Goal: Information Seeking & Learning: Find specific fact

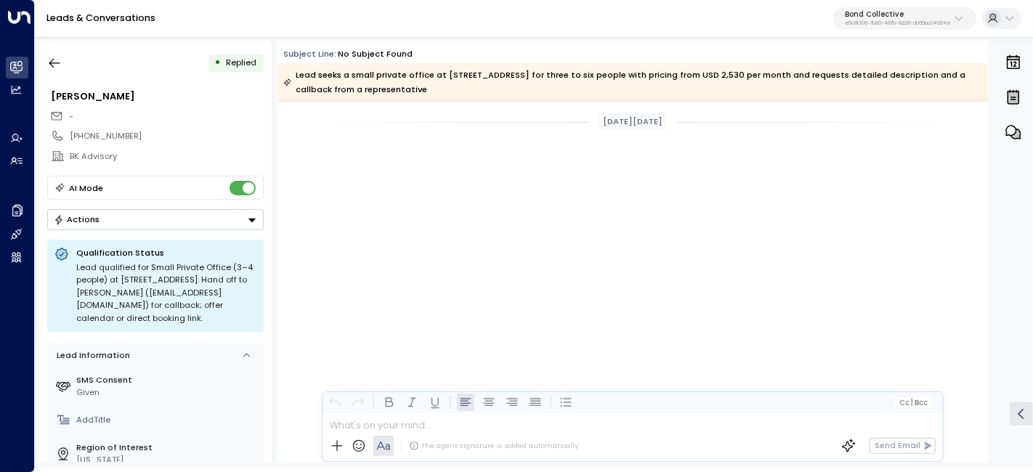
scroll to position [1165, 0]
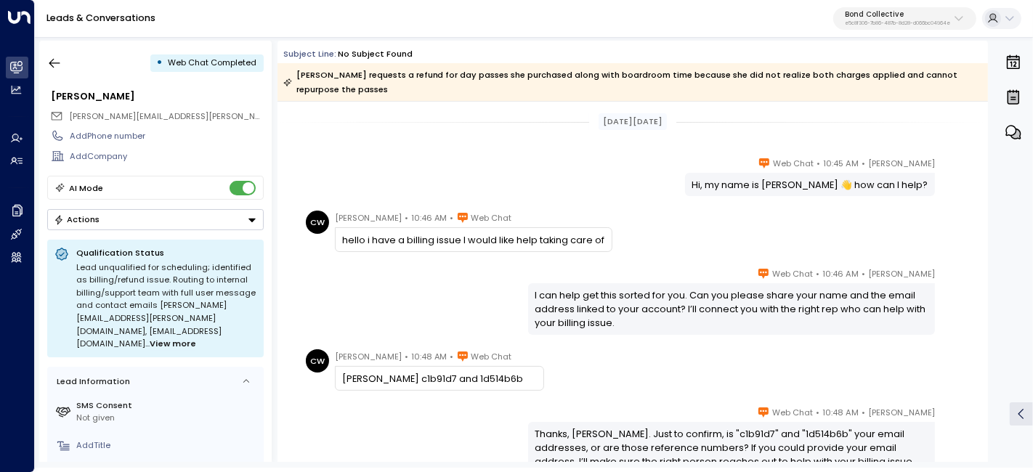
drag, startPoint x: 594, startPoint y: 123, endPoint x: 808, endPoint y: 360, distance: 319.4
copy div "Sep 18, 26 days ago Sara Miller • 10:45 AM • Web Chat Hi, my name is Sara 👋 how…"
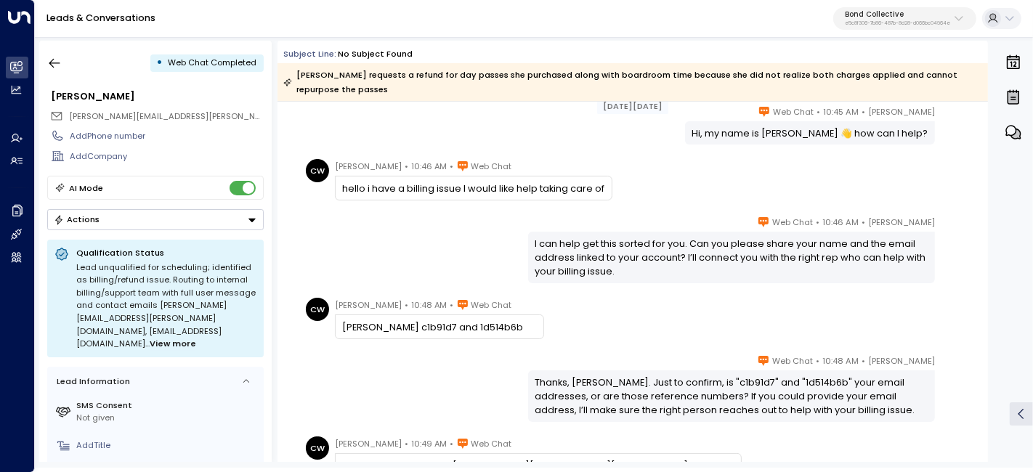
scroll to position [161, 0]
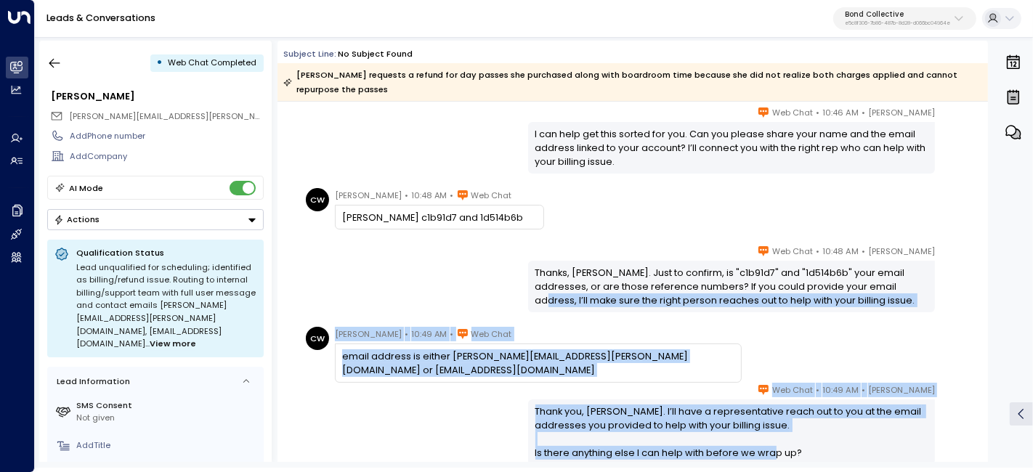
drag, startPoint x: 791, startPoint y: 243, endPoint x: 868, endPoint y: 283, distance: 86.4
click at [868, 283] on div "Thanks, Cassandra. Just to confirm, is "c1b91d7" and "1d514b6b" your email addr…" at bounding box center [731, 287] width 393 height 42
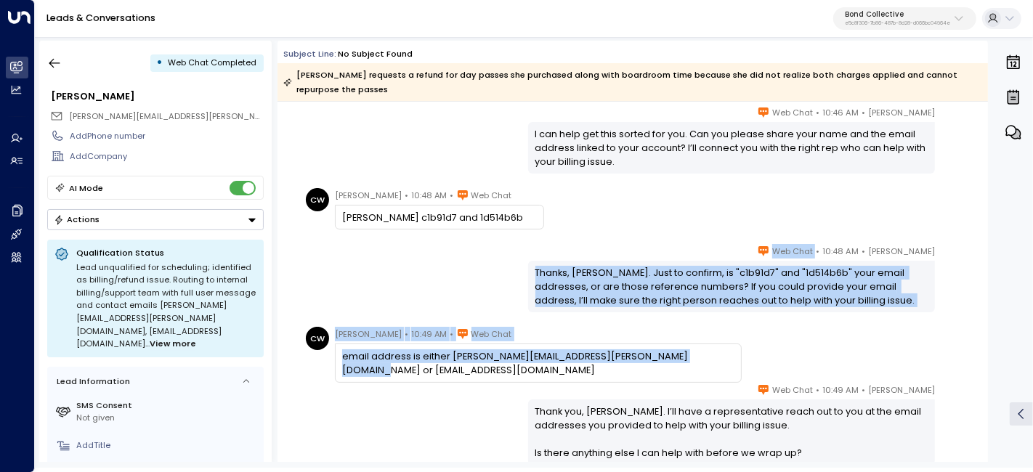
drag, startPoint x: 796, startPoint y: 249, endPoint x: 723, endPoint y: 360, distance: 133.2
copy div "Web Chat Thanks, Cassandra. Just to confirm, is "c1b91d7" and "1d514b6b" your e…"
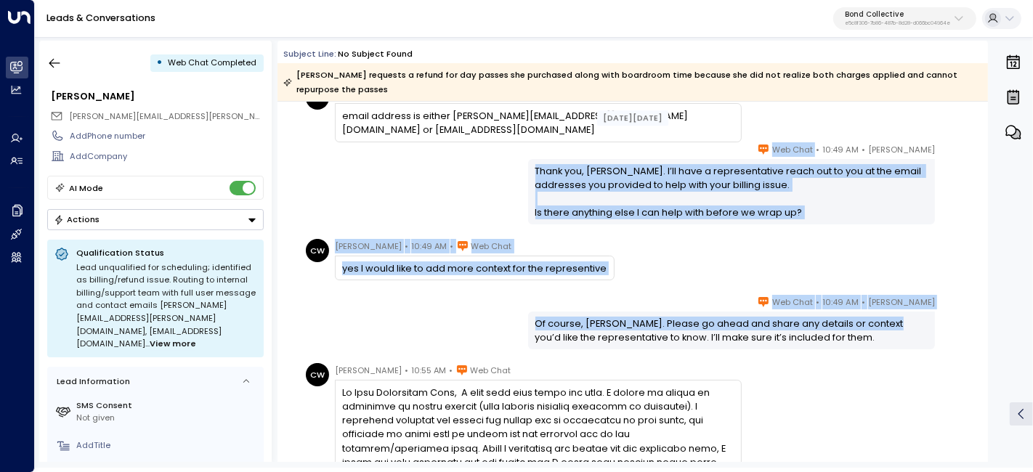
scroll to position [403, 0]
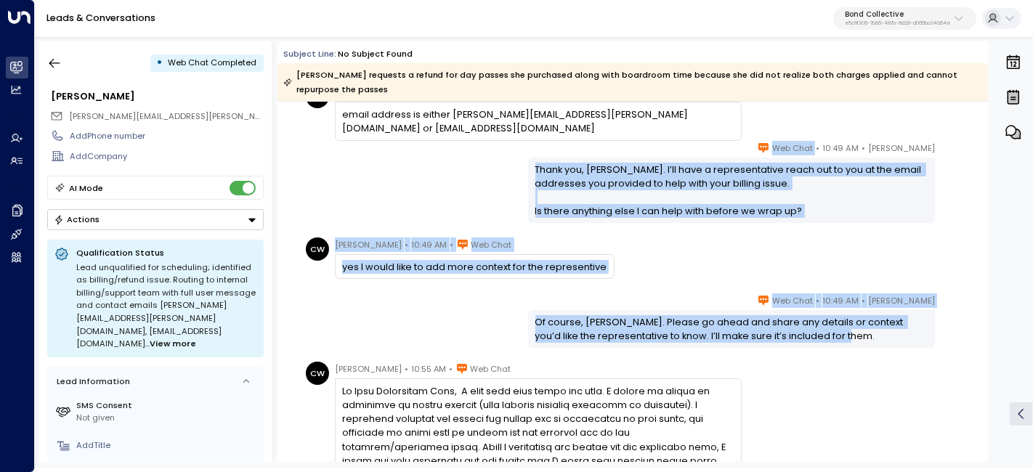
drag, startPoint x: 849, startPoint y: 250, endPoint x: 875, endPoint y: 341, distance: 95.0
click at [875, 341] on div "Sep 18, 26 days ago Sara Miller • 10:48 AM • Web Chat Thanks, Cassandra. Just t…" at bounding box center [633, 351] width 711 height 1307
copy div "Web Chat Thank you, Cassandra. I’ll have a representative reach out to you at t…"
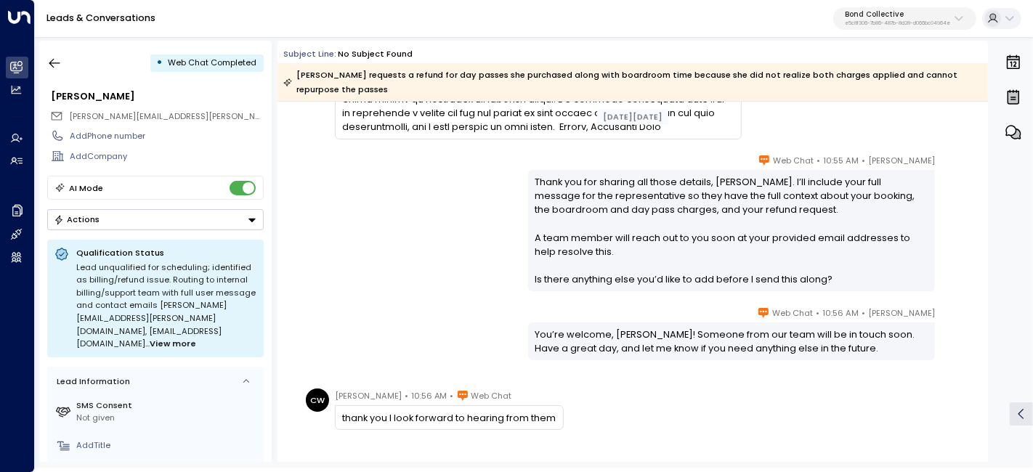
scroll to position [888, 0]
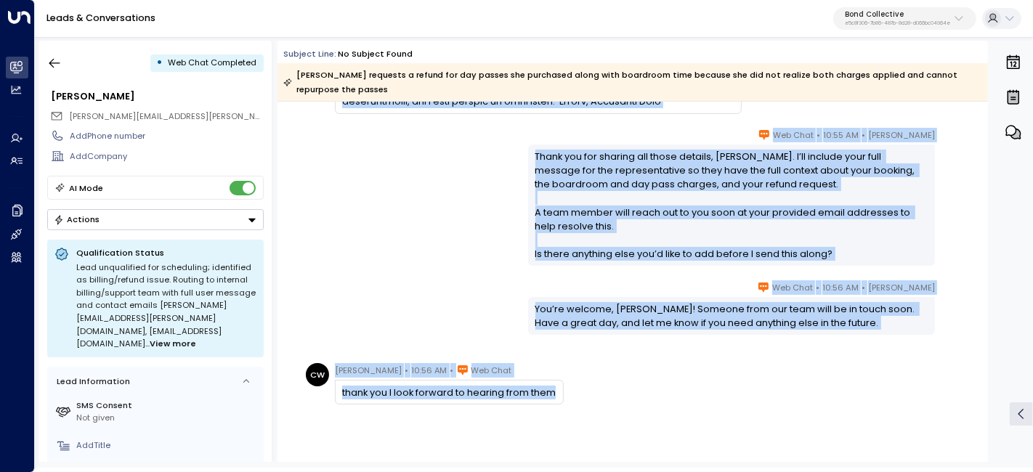
drag, startPoint x: 328, startPoint y: 204, endPoint x: 878, endPoint y: 376, distance: 577.0
copy div "Cassandra Webb • 10:55 AM • Web Chat Hi Bond Collective Team, I hope this note …"
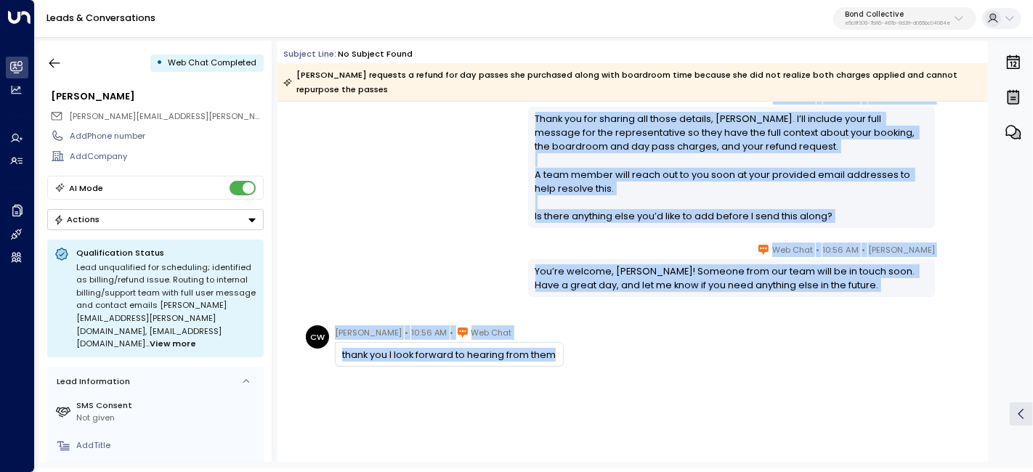
scroll to position [946, 0]
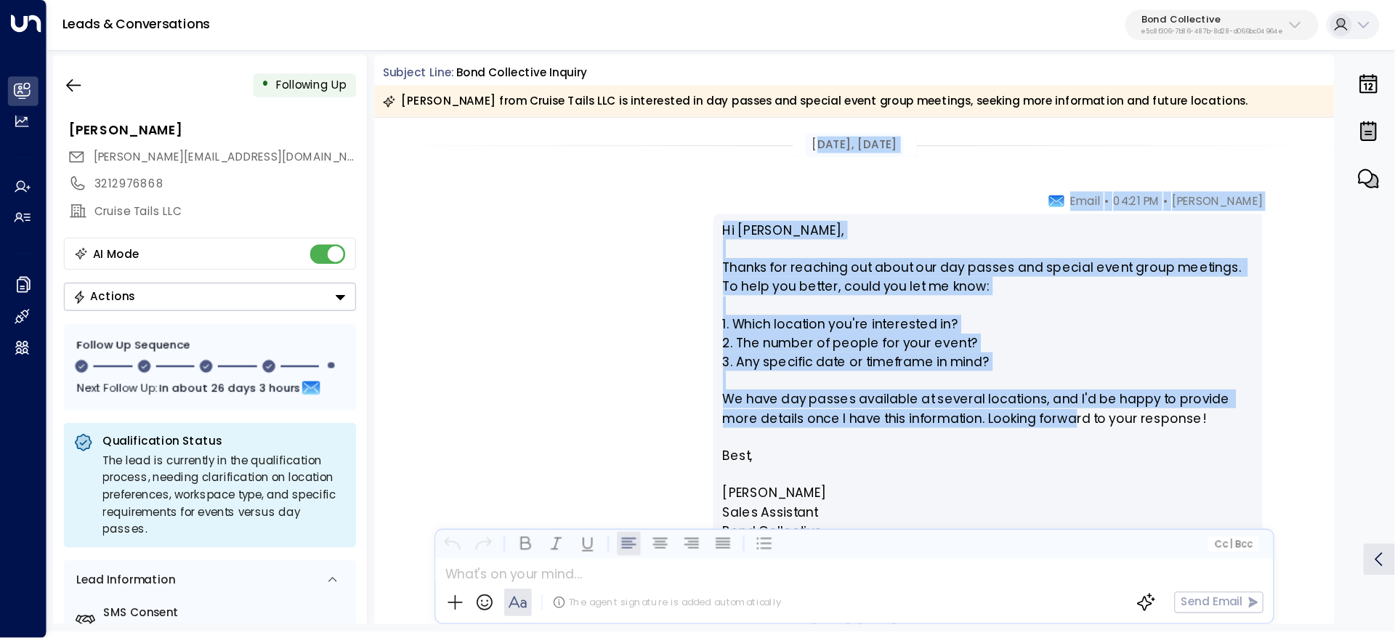
scroll to position [81, 0]
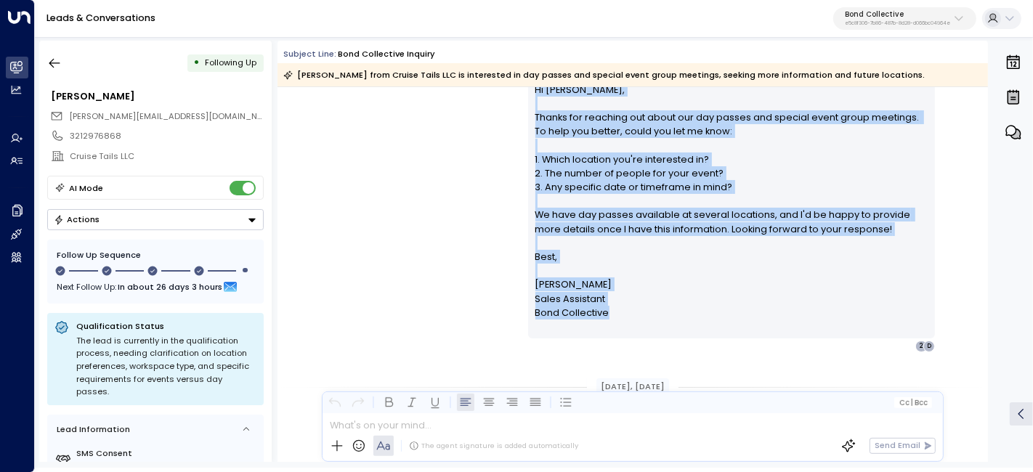
drag, startPoint x: 593, startPoint y: 104, endPoint x: 790, endPoint y: 310, distance: 285.2
copy div "eb 17, 7 months ago Sara Miller • 04:21 PM • Email Hi Dawn, Thanks for reaching…"
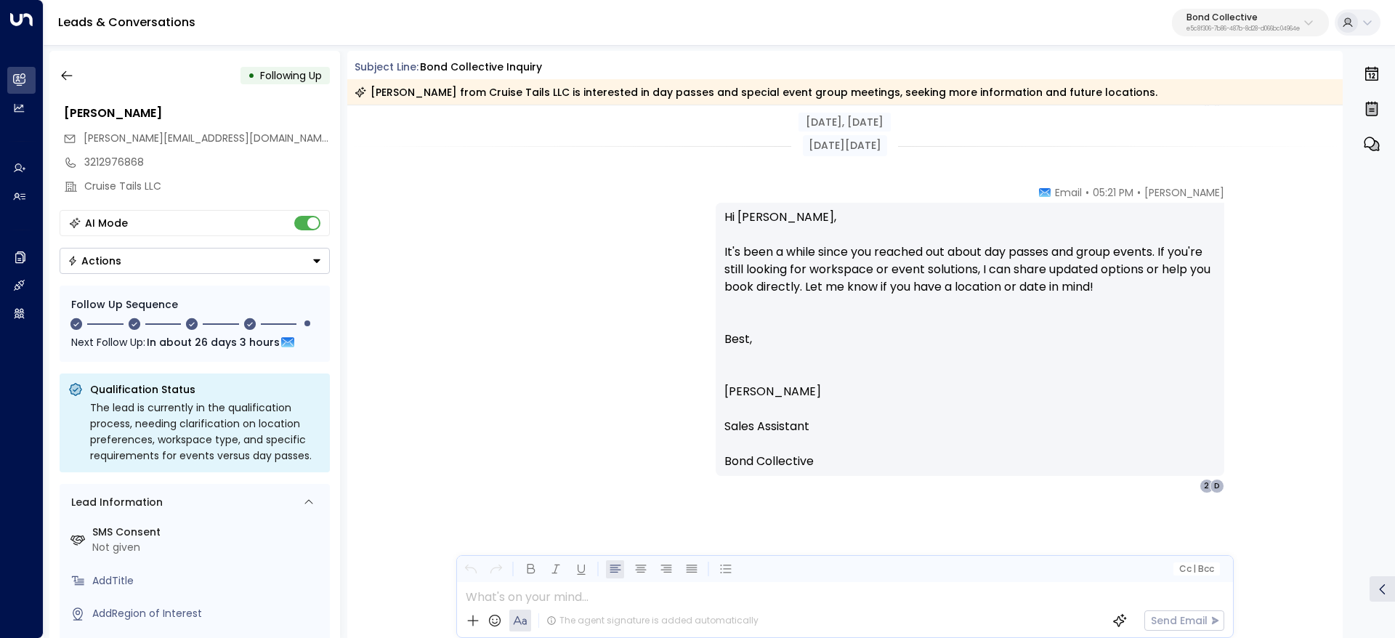
scroll to position [1430, 0]
drag, startPoint x: 361, startPoint y: 62, endPoint x: 1119, endPoint y: 94, distance: 758.4
click at [1032, 94] on div "Subject Line: Bond Collective Inquiry Dawn von Graff from Cruise Tails LLC is i…" at bounding box center [845, 82] width 996 height 45
copy div "ubject Line: Bond Collective Inquiry Dawn von Graff from Cruise Tails LLC is in…"
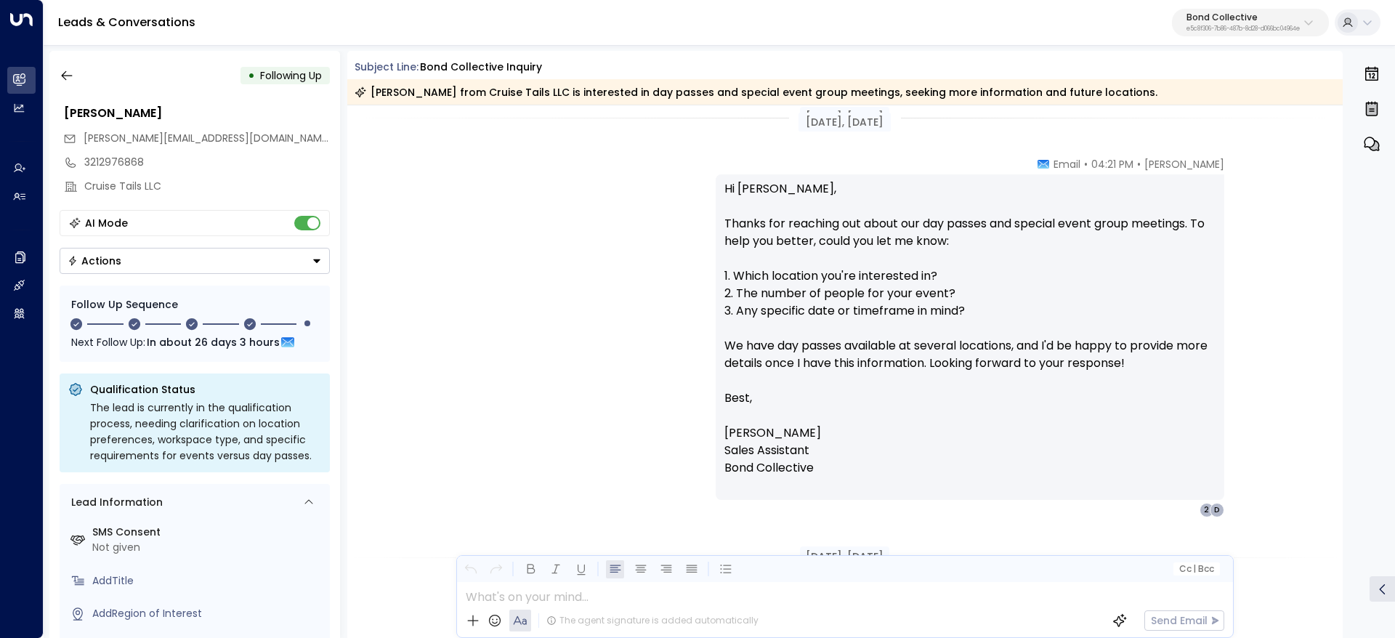
scroll to position [0, 0]
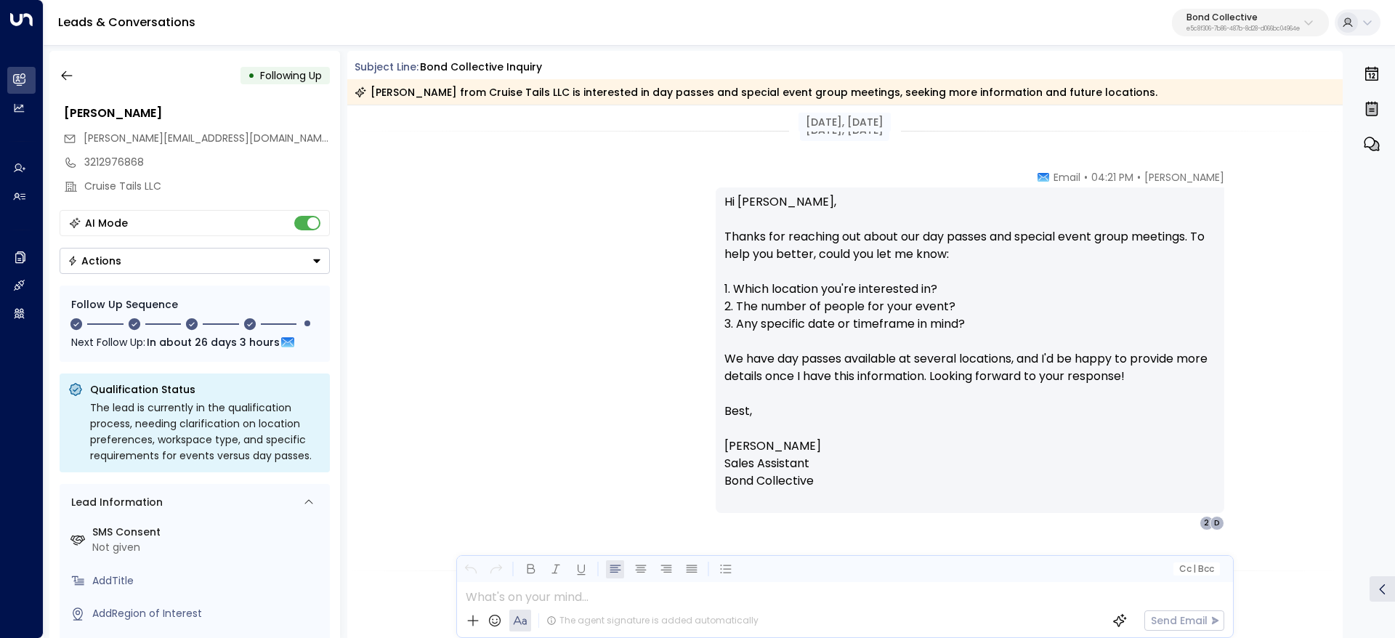
click at [900, 197] on p "Hi Dawn, Thanks for reaching out about our day passes and special event group m…" at bounding box center [969, 350] width 491 height 314
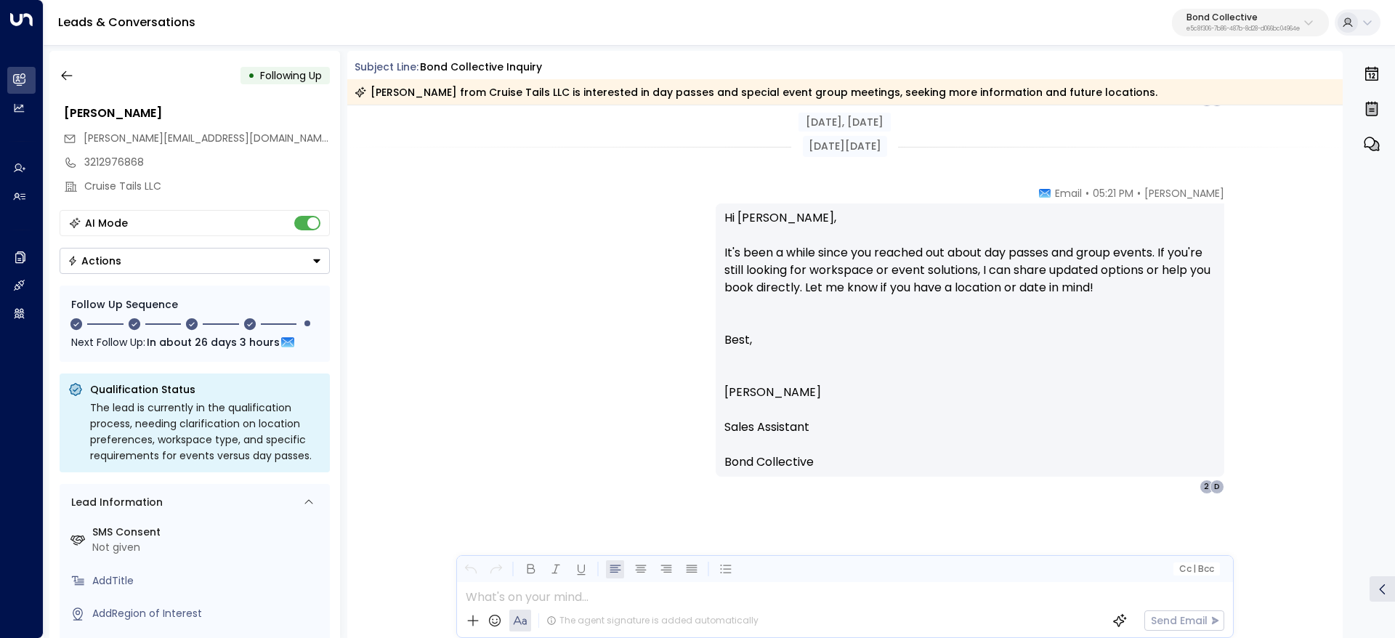
scroll to position [1430, 0]
drag, startPoint x: 780, startPoint y: 126, endPoint x: 971, endPoint y: 498, distance: 418.2
copy div "Feb 21, 7 months ago Sara Miller • 04:21 PM • Email Hi Dawn, It's been a few da…"
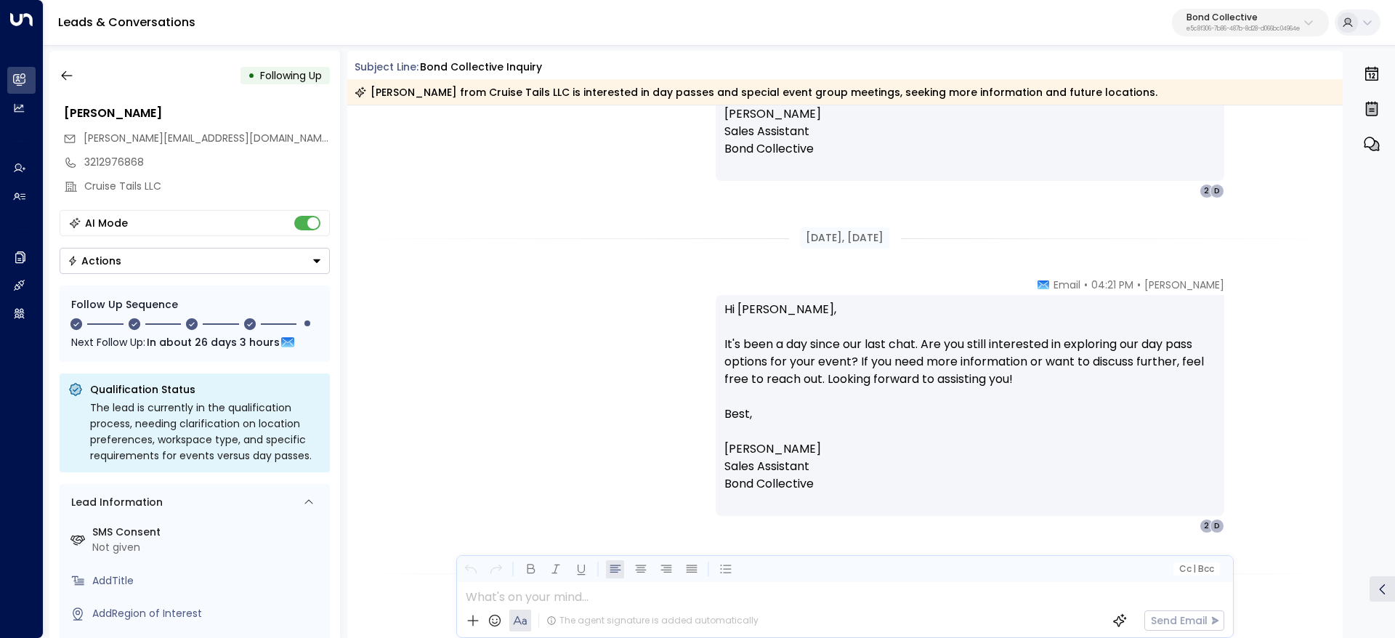
scroll to position [776, 0]
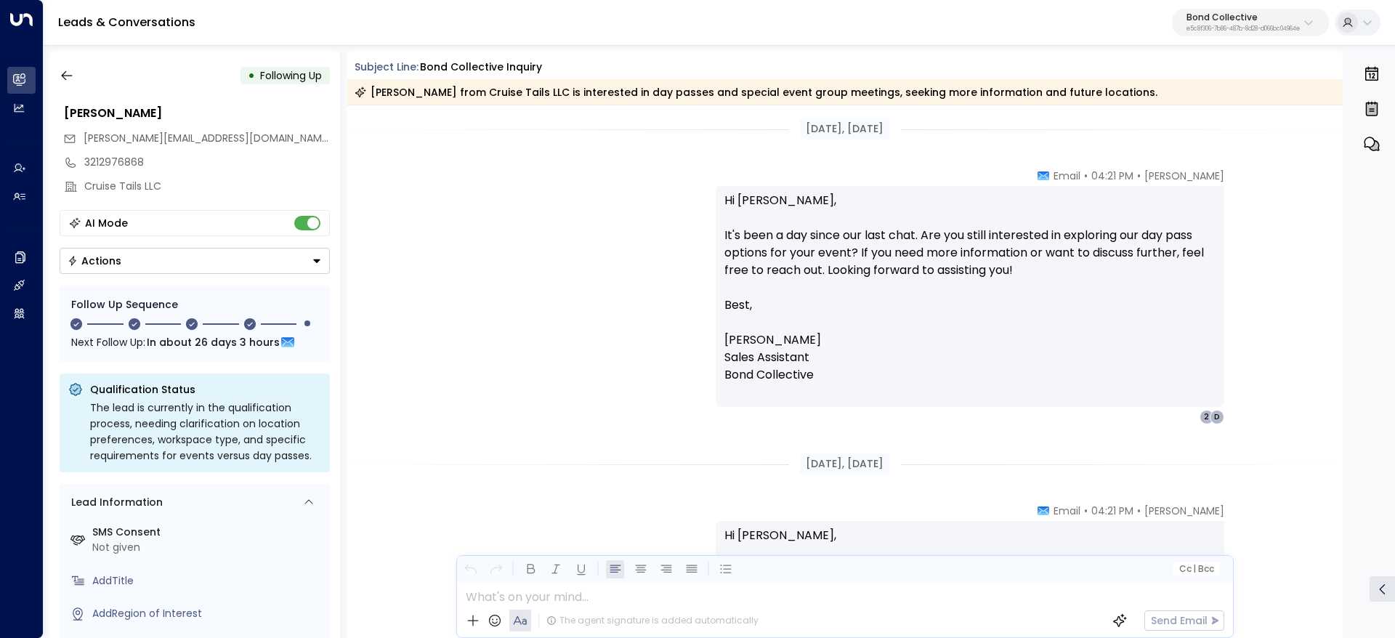
click at [838, 392] on p "Hi Dawn, It's been a day since our last chat. Are you still interested in explo…" at bounding box center [969, 296] width 491 height 209
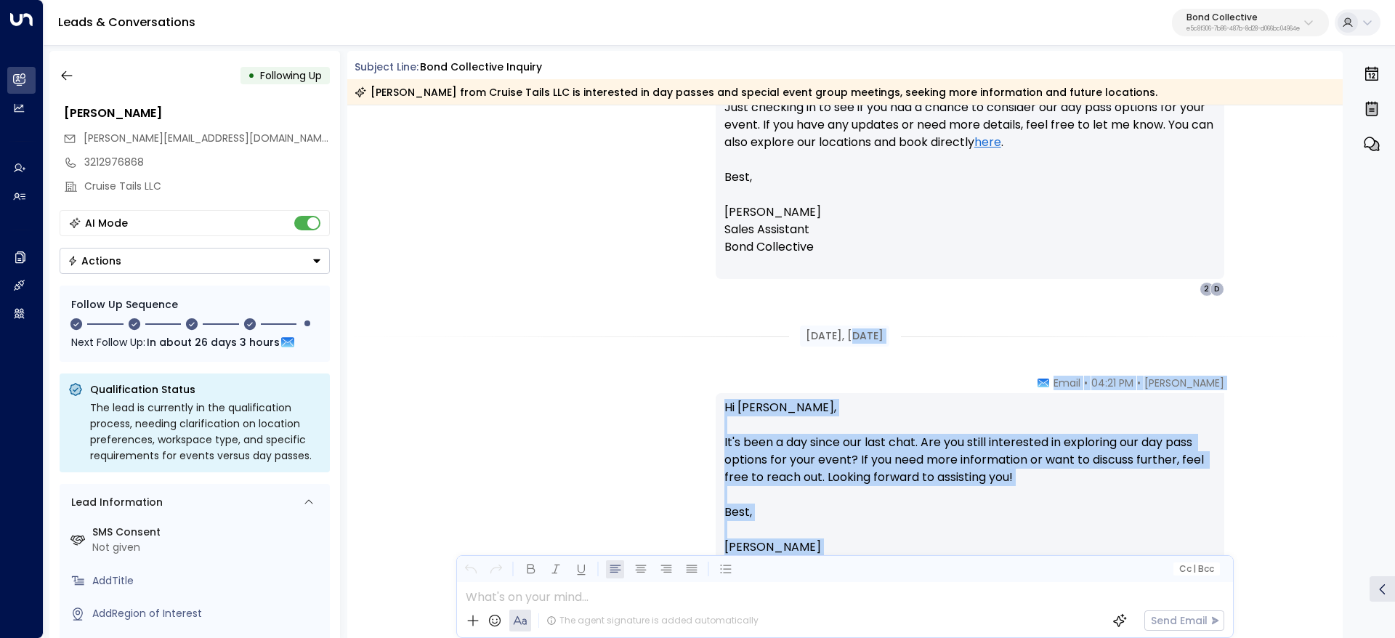
scroll to position [558, 0]
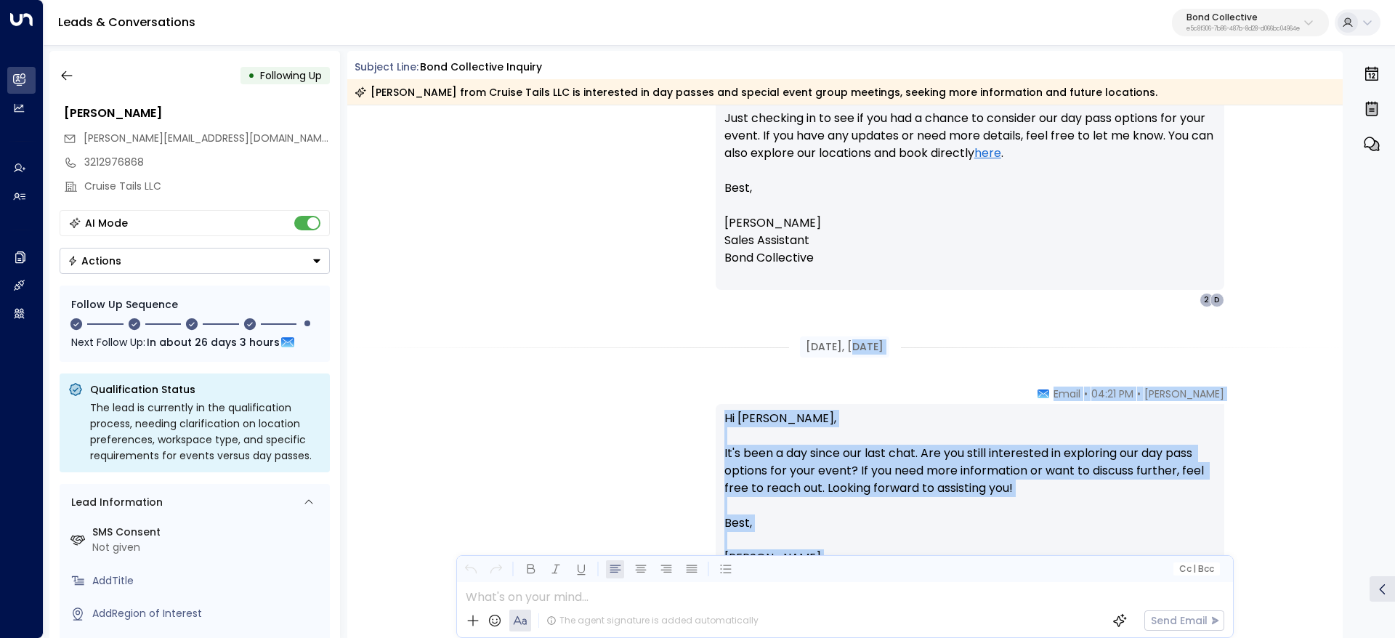
drag, startPoint x: 838, startPoint y: 374, endPoint x: 829, endPoint y: 355, distance: 21.5
click at [829, 355] on div "Feb 18, 7 months ago Sara Miller • 04:21 PM • Email Hi Dawn, Just checking in t…" at bounding box center [845, 528] width 996 height 1962
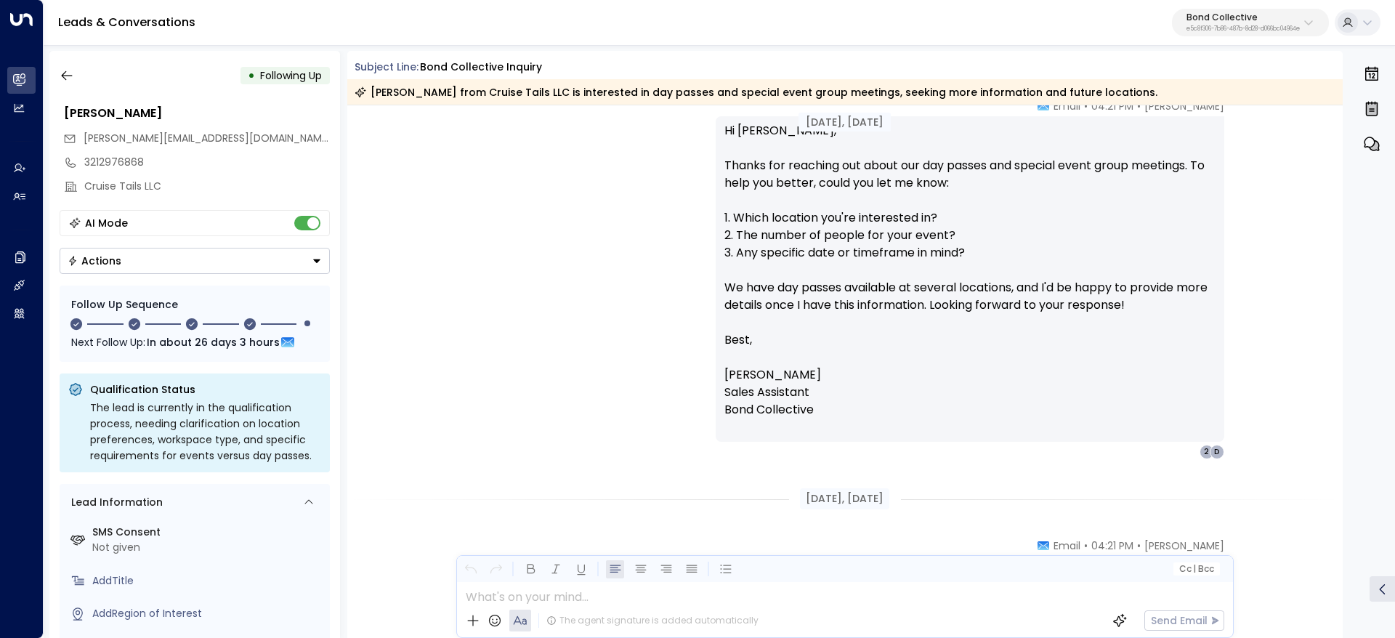
scroll to position [0, 0]
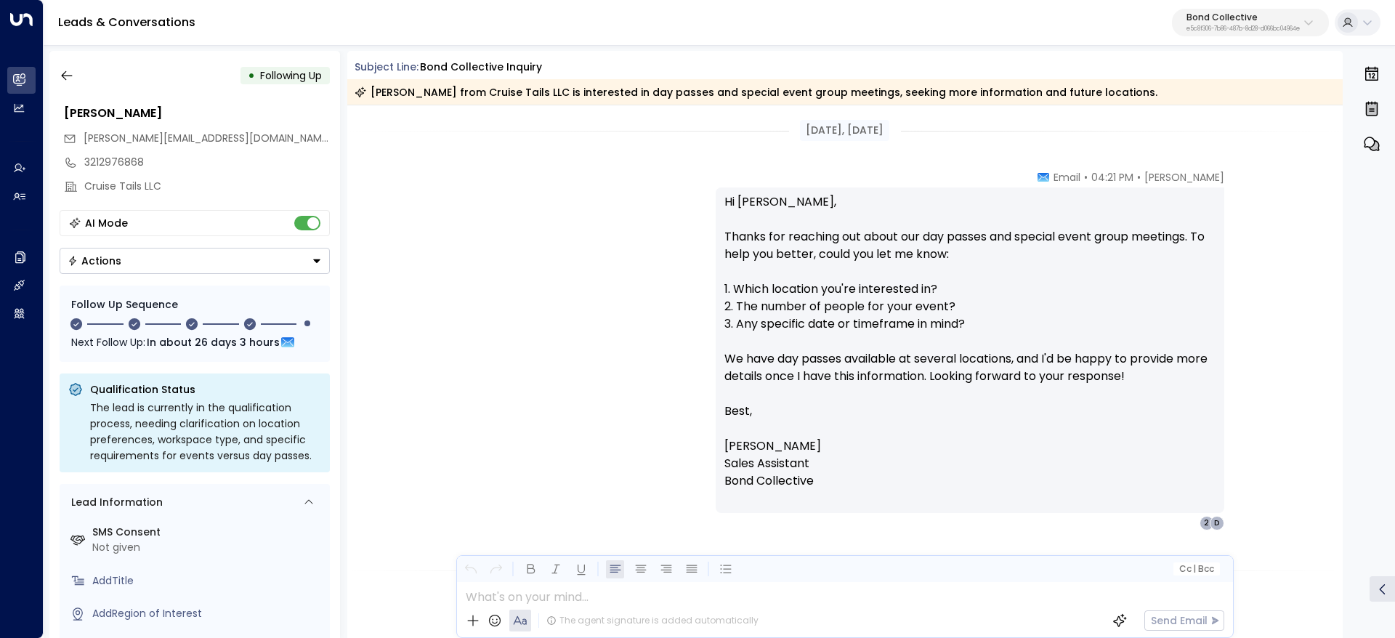
drag, startPoint x: 879, startPoint y: 275, endPoint x: 785, endPoint y: 131, distance: 172.7
copy div "Feb 17, 7 months ago Sara Miller • 04:21 PM • Email Hi Dawn, Thanks for reachin…"
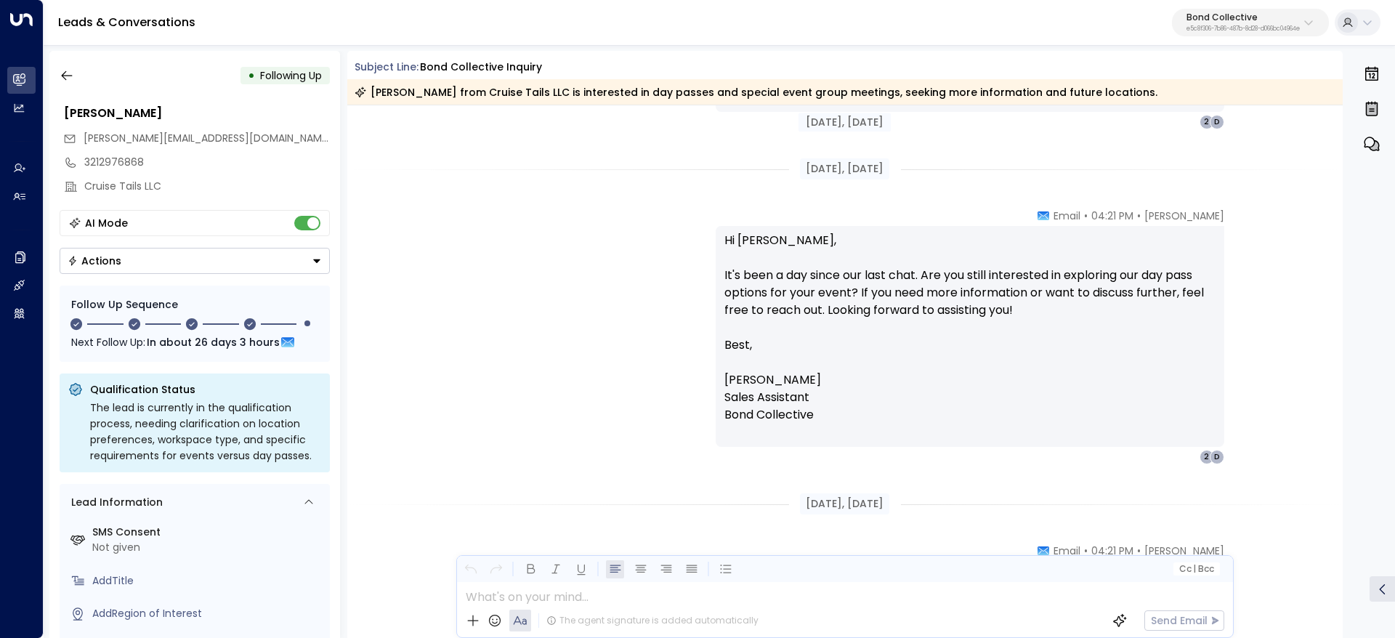
scroll to position [763, 0]
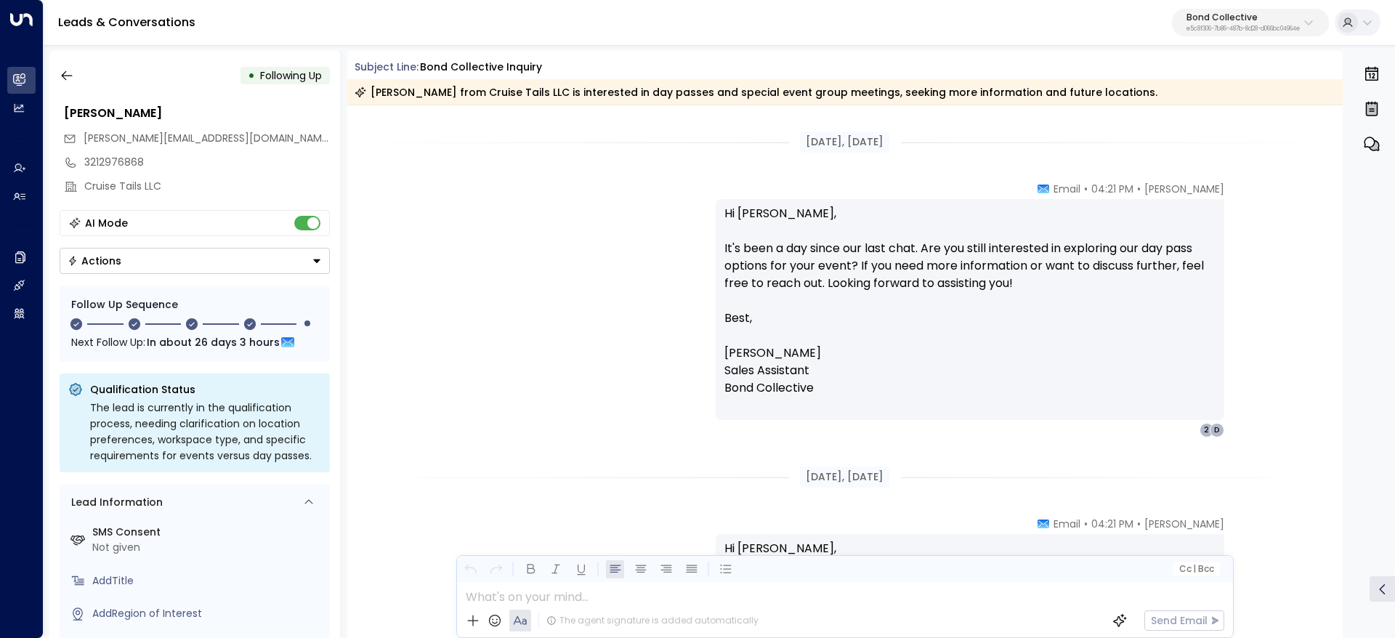
click at [1032, 230] on p "Hi Dawn, It's been a day since our last chat. Are you still interested in explo…" at bounding box center [969, 309] width 491 height 209
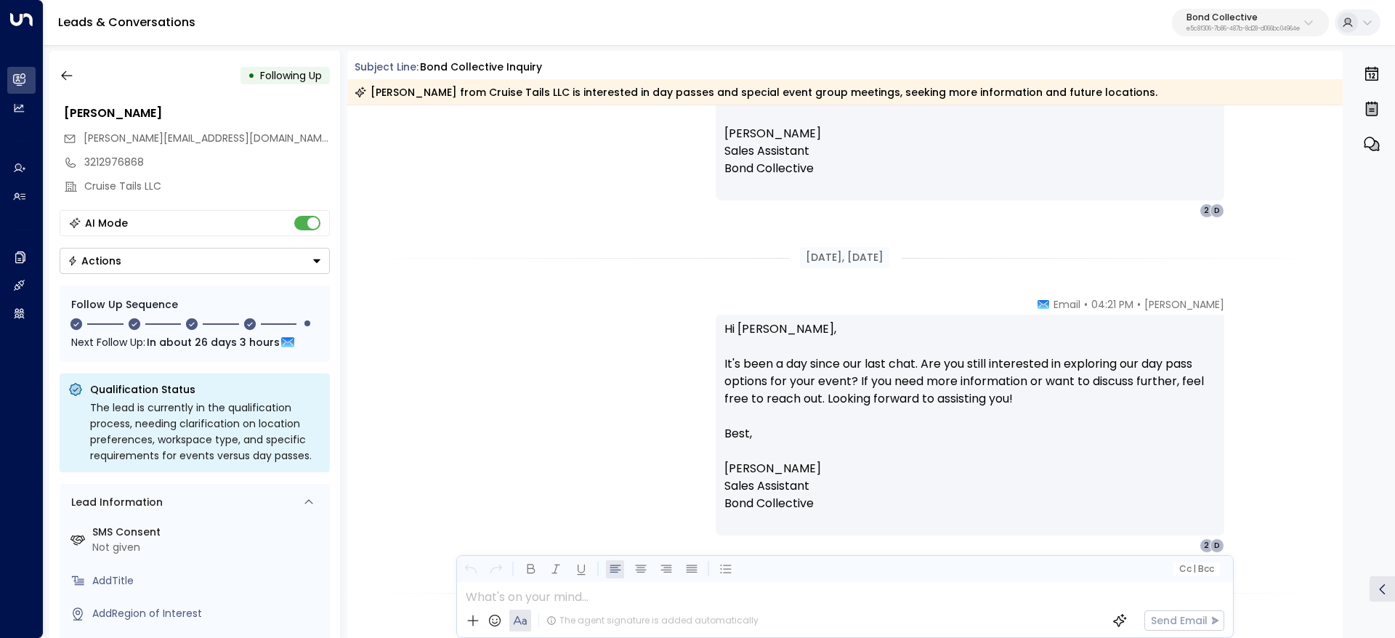
scroll to position [681, 0]
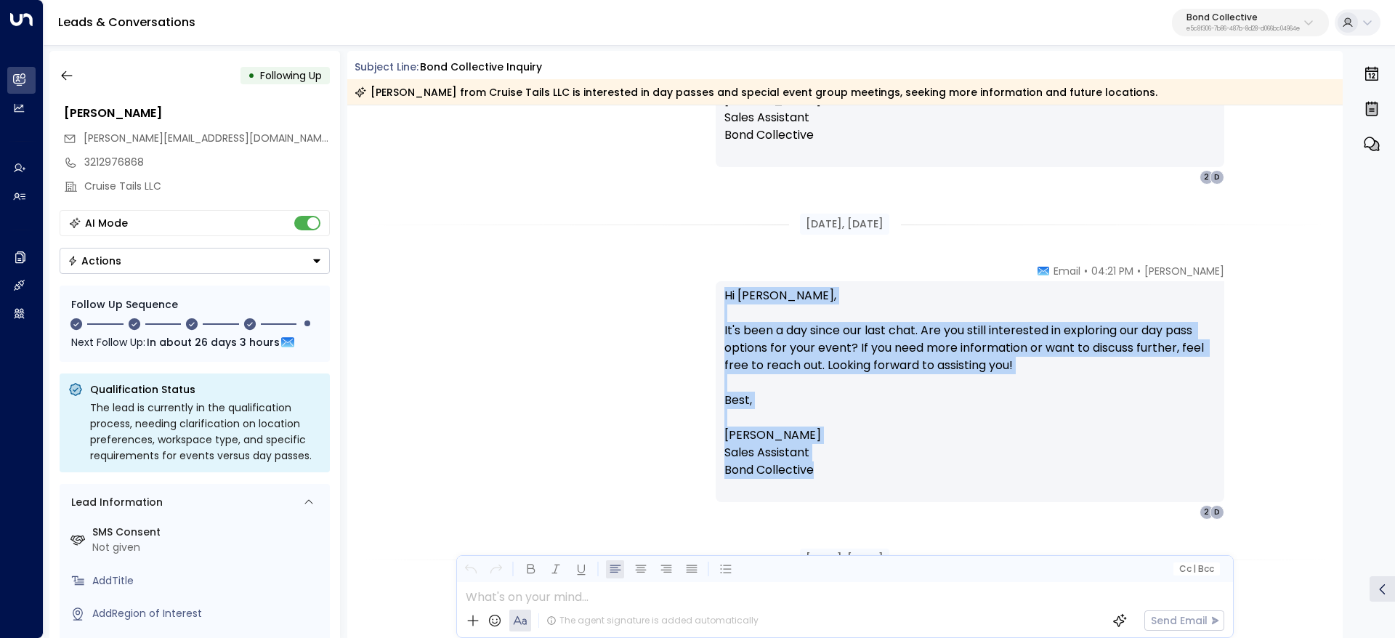
drag, startPoint x: 715, startPoint y: 287, endPoint x: 838, endPoint y: 469, distance: 219.9
click at [838, 469] on div "Hi Dawn, It's been a day since our last chat. Are you still interested in explo…" at bounding box center [970, 391] width 509 height 221
copy p "Hi Dawn, It's been a day since our last chat. Are you still interested in explo…"
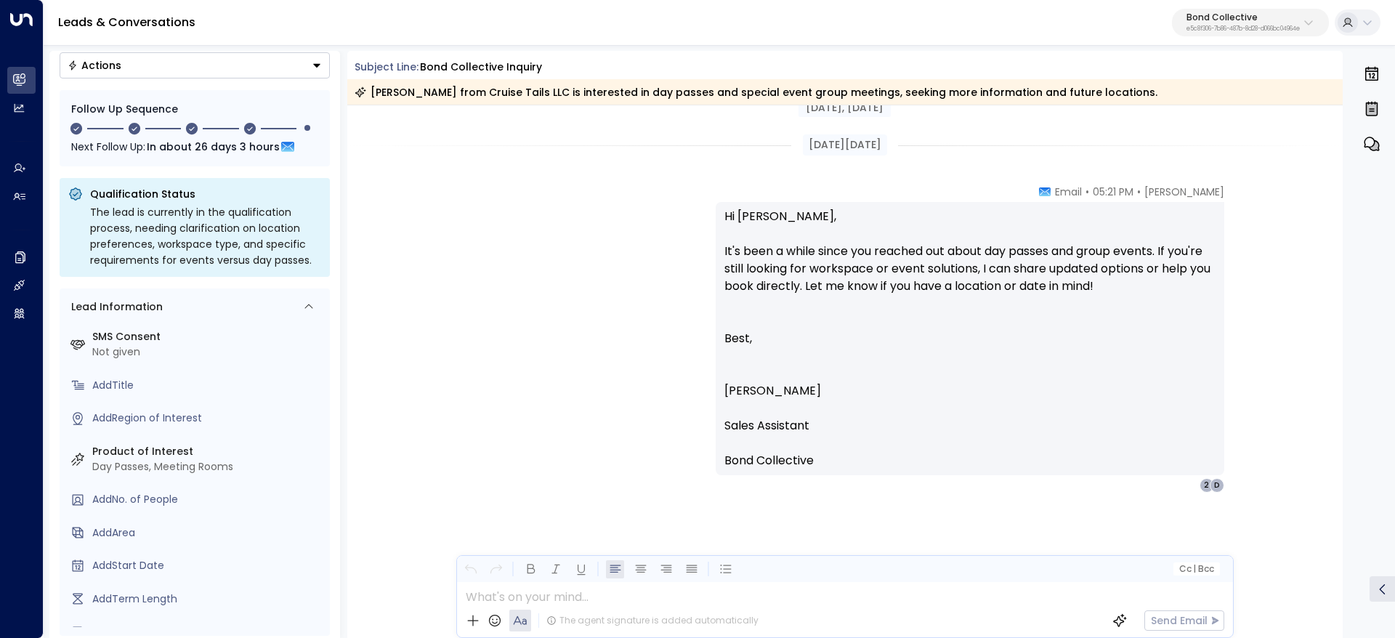
scroll to position [205, 0]
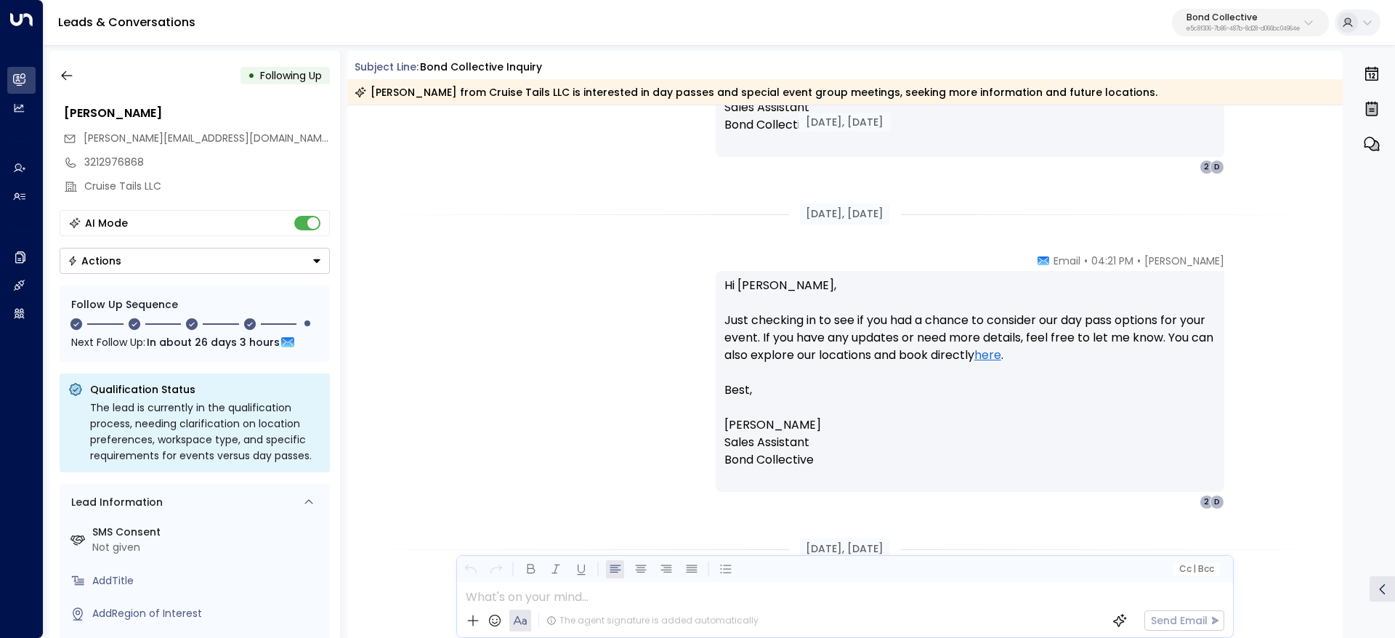
scroll to position [354, 0]
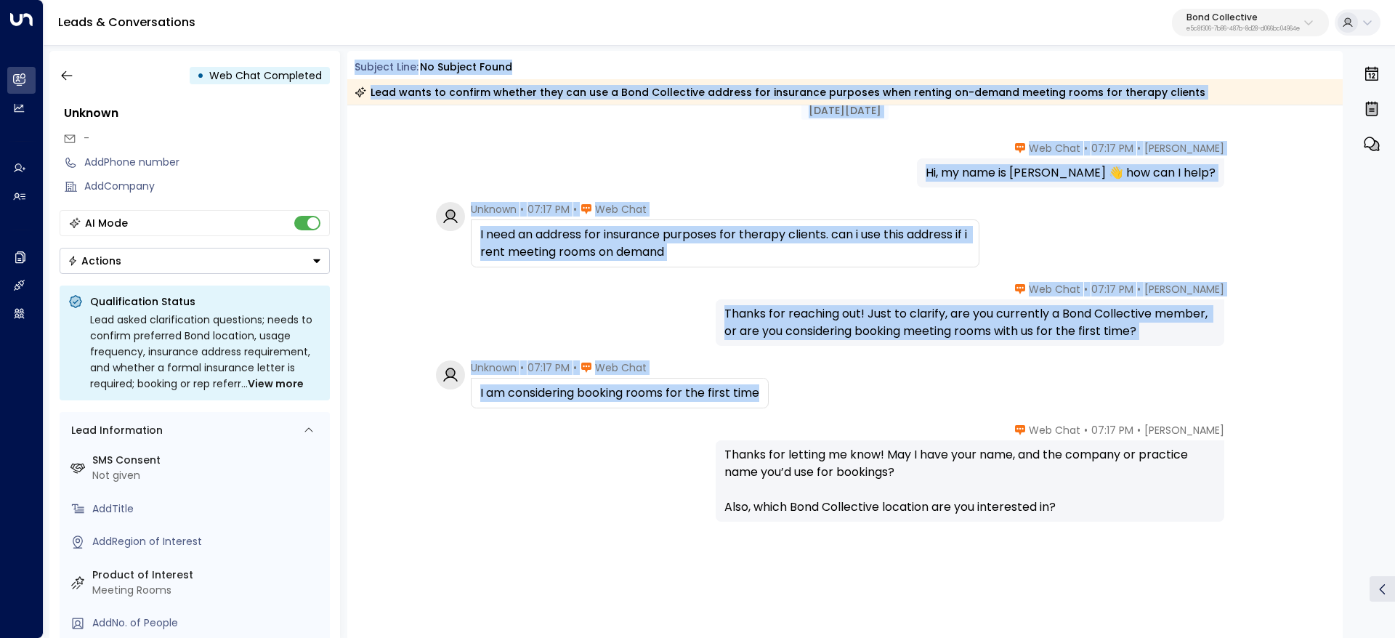
scroll to position [58, 0]
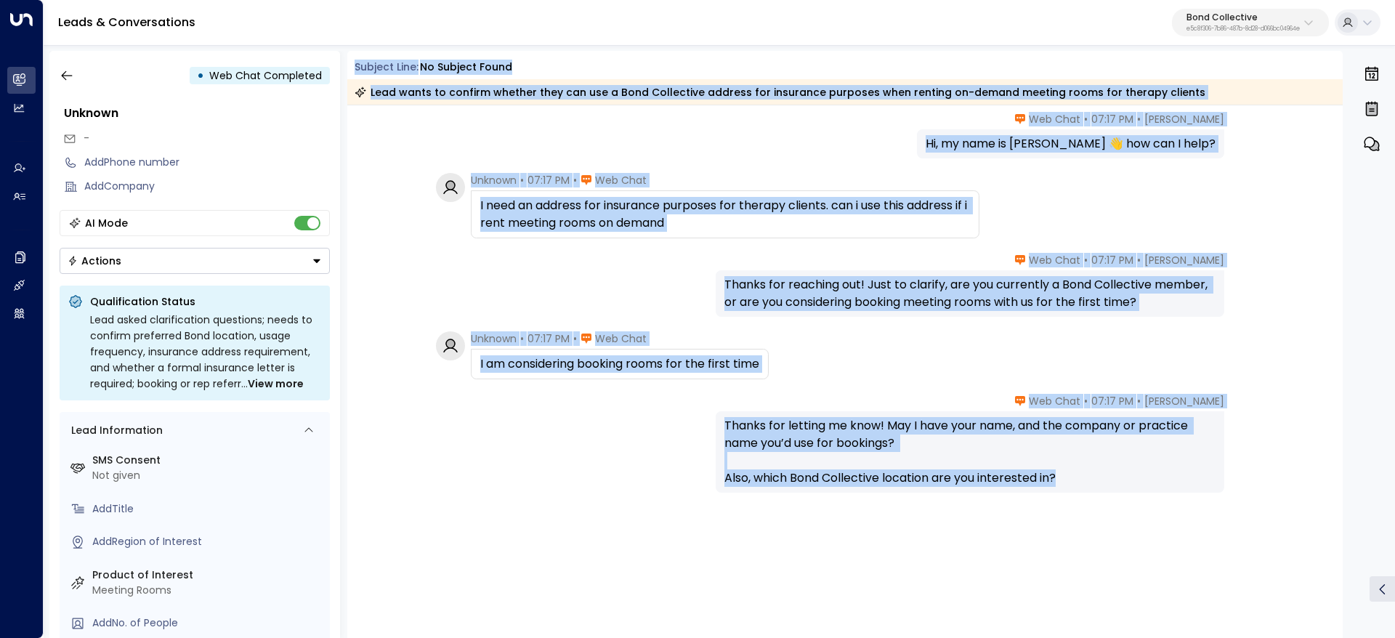
drag, startPoint x: 353, startPoint y: 65, endPoint x: 1176, endPoint y: 489, distance: 925.8
click at [1176, 489] on div "Subject Line: No subject found Lead wants to confirm whether they can use a Bon…" at bounding box center [845, 344] width 996 height 587
copy div "Subject Line: No subject found Lead wants to confirm whether they can use a Bon…"
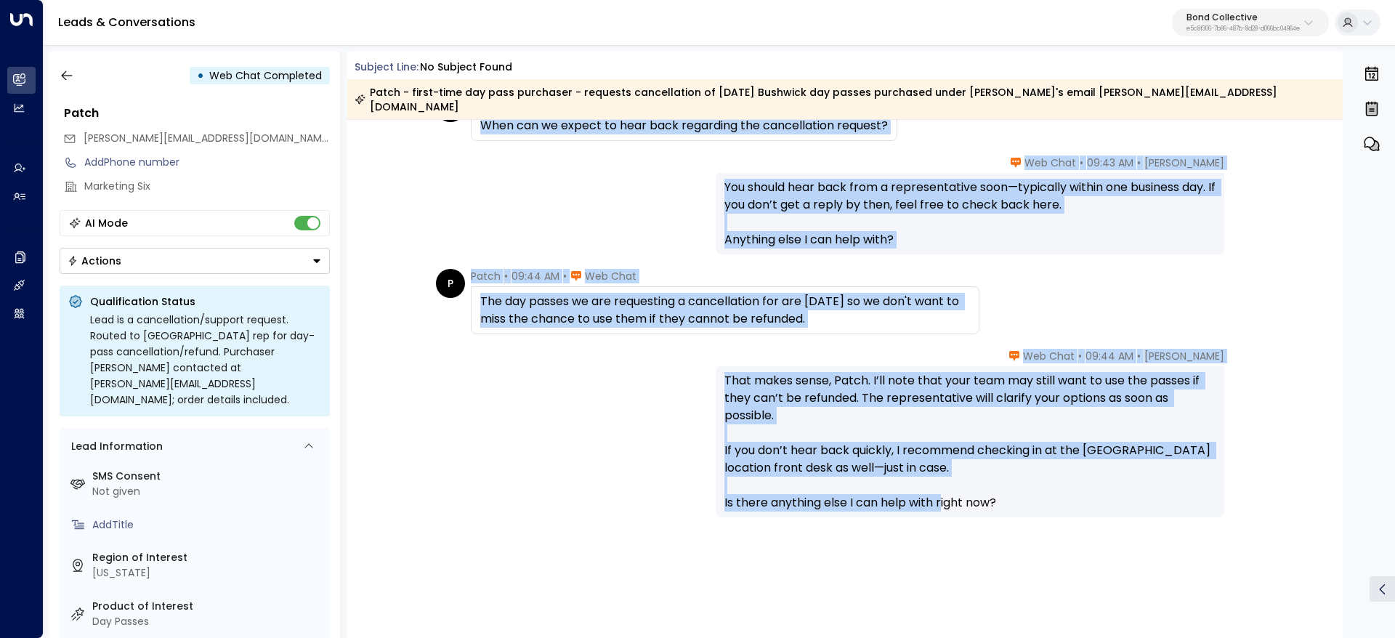
scroll to position [796, 0]
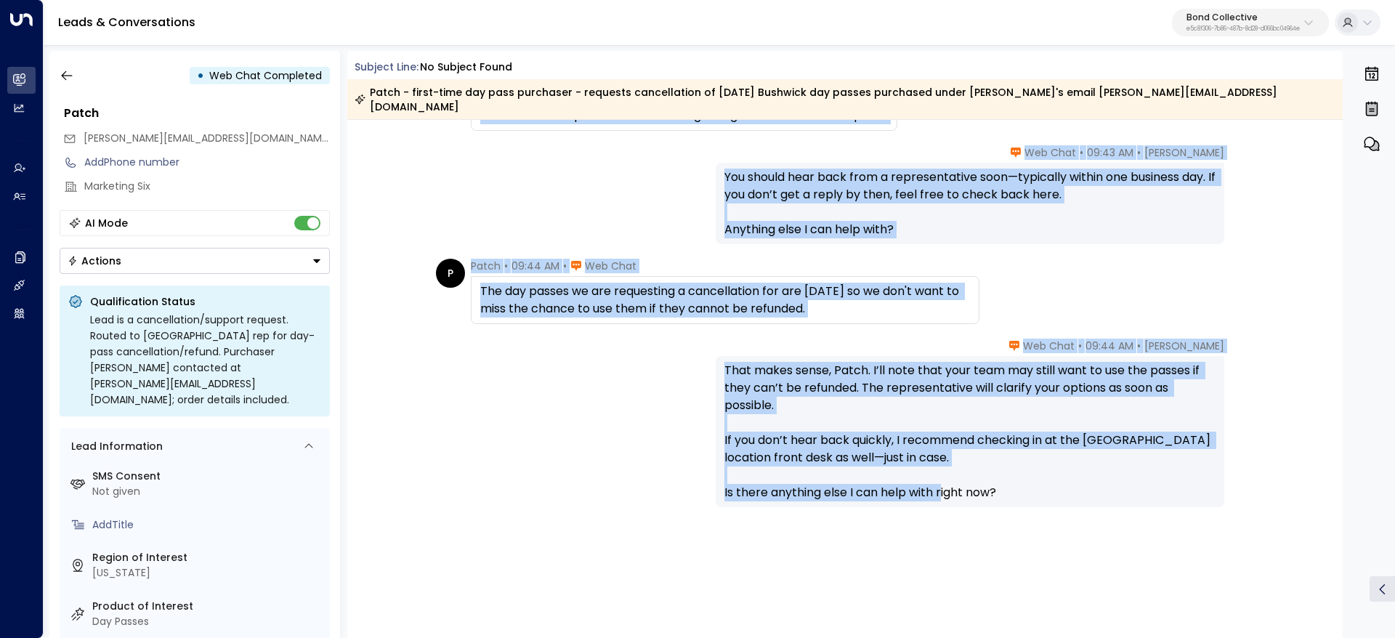
drag, startPoint x: 785, startPoint y: 126, endPoint x: 1070, endPoint y: 519, distance: 485.8
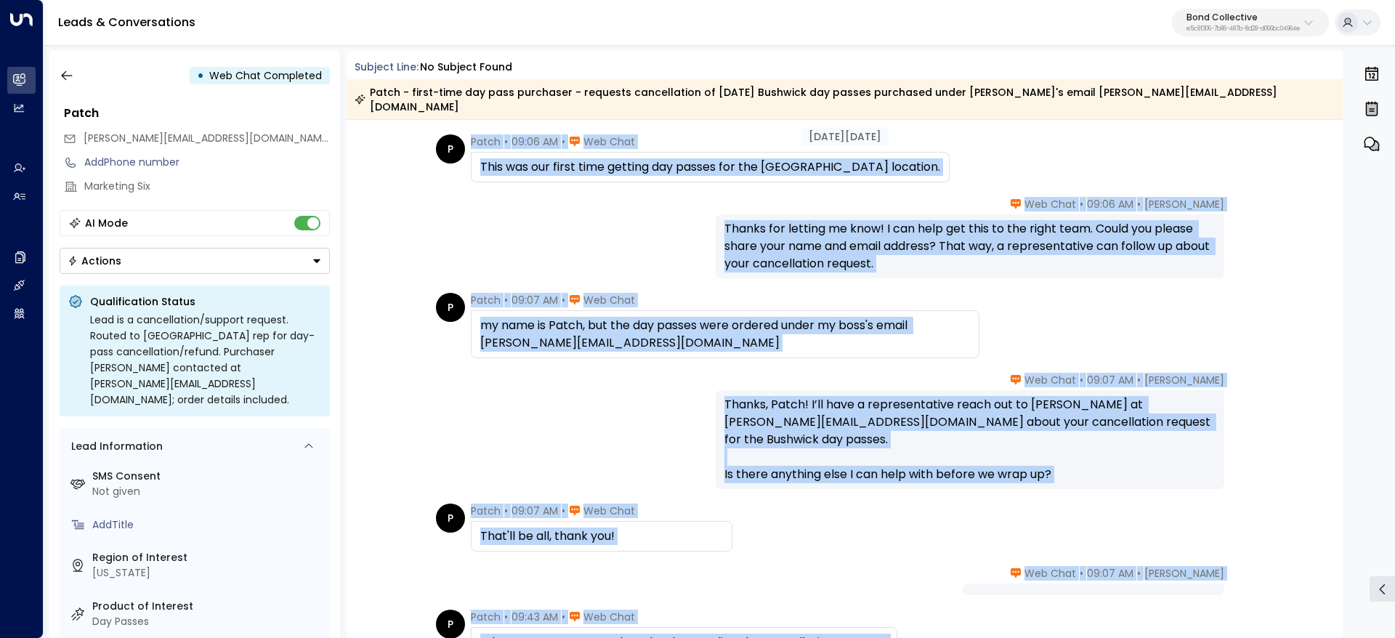
scroll to position [0, 0]
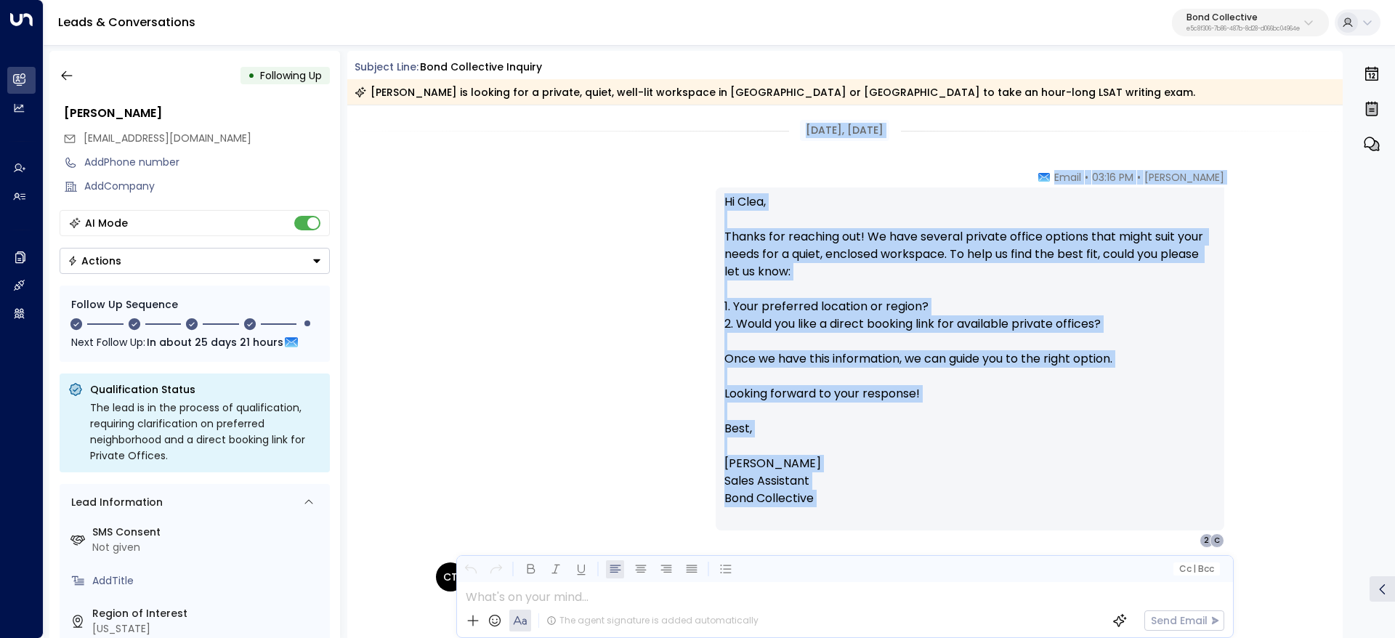
drag, startPoint x: 790, startPoint y: 129, endPoint x: 966, endPoint y: 509, distance: 419.0
copy div "[DATE], [DATE] [PERSON_NAME] • 03:16 PM • Email Hi Clea, Thanks for reaching ou…"
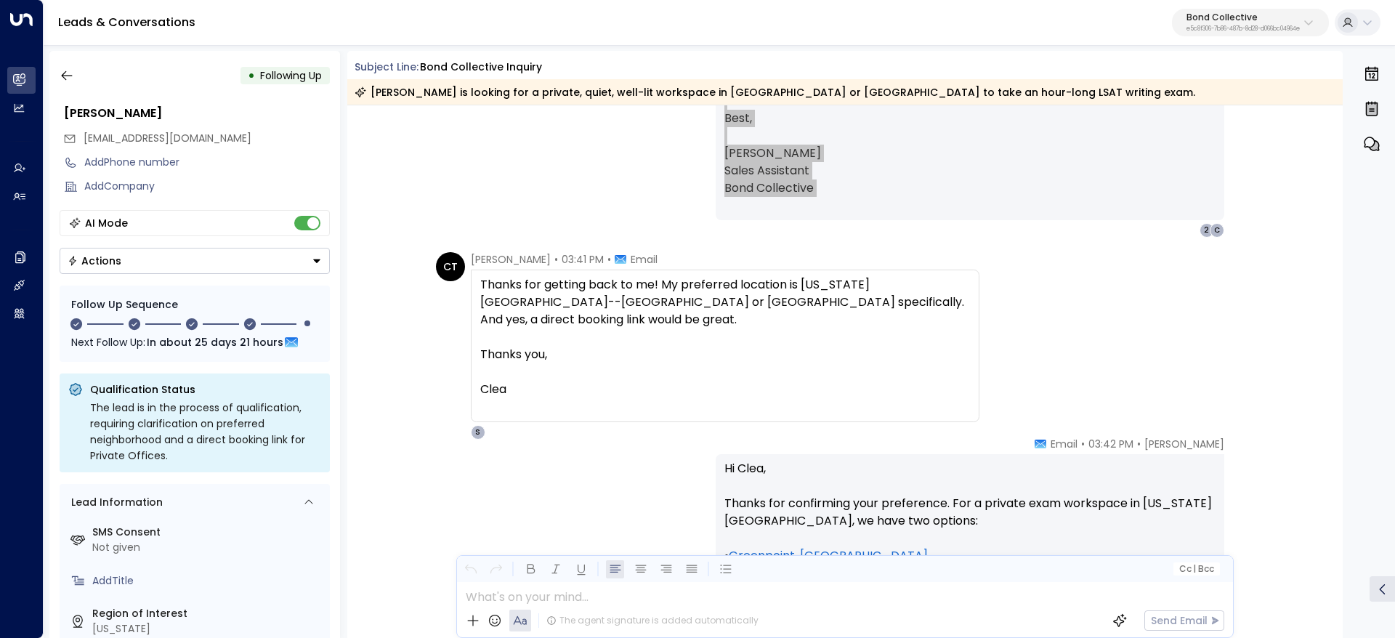
scroll to position [218, 0]
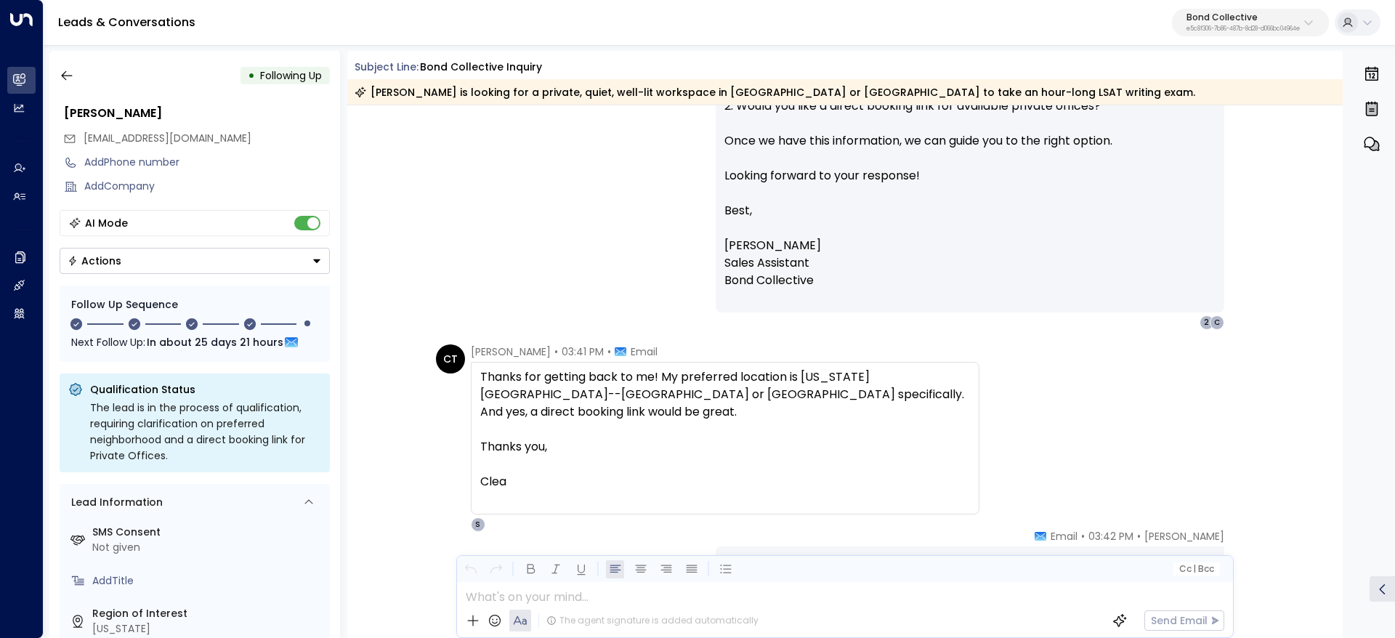
drag, startPoint x: 670, startPoint y: 407, endPoint x: 647, endPoint y: 399, distance: 24.6
click at [670, 421] on div at bounding box center [725, 429] width 490 height 17
drag, startPoint x: 474, startPoint y: 353, endPoint x: 544, endPoint y: 373, distance: 73.4
click at [541, 372] on div "[PERSON_NAME] • 03:41 PM • Email Thanks for getting back to me! My preferred lo…" at bounding box center [725, 437] width 509 height 187
click at [544, 374] on div "Thanks for getting back to me! My preferred location is [US_STATE][GEOGRAPHIC_D…" at bounding box center [725, 394] width 490 height 52
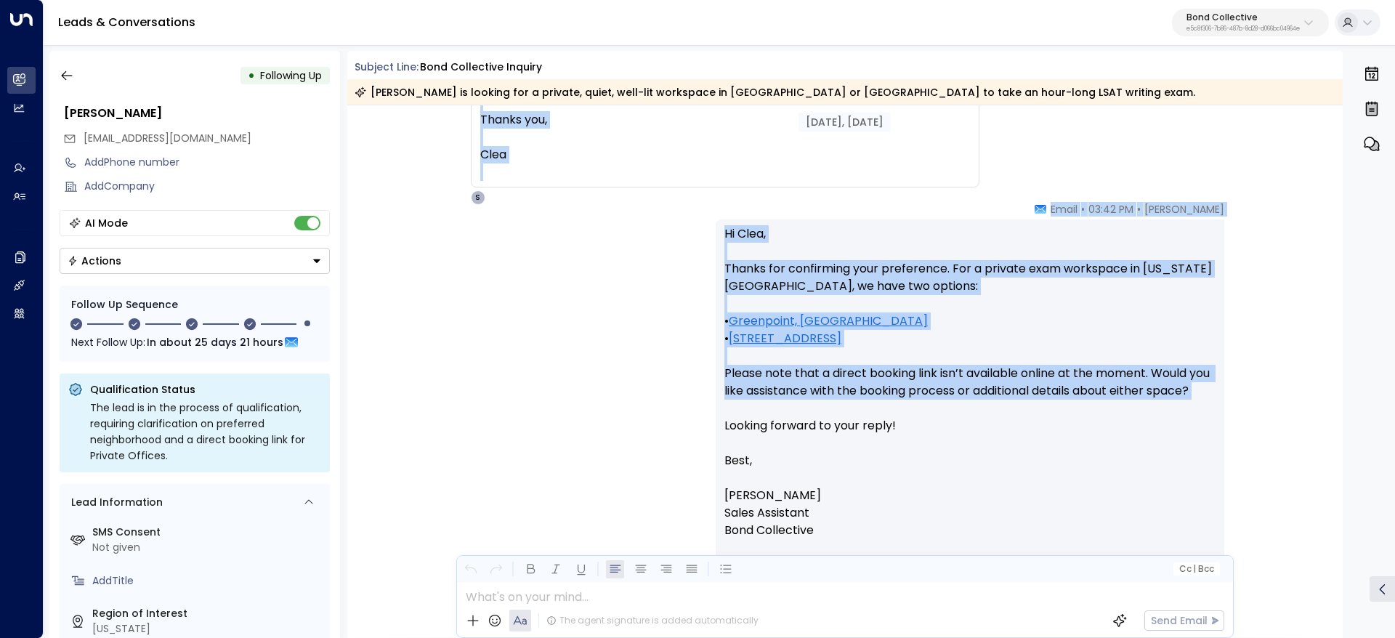
scroll to position [654, 0]
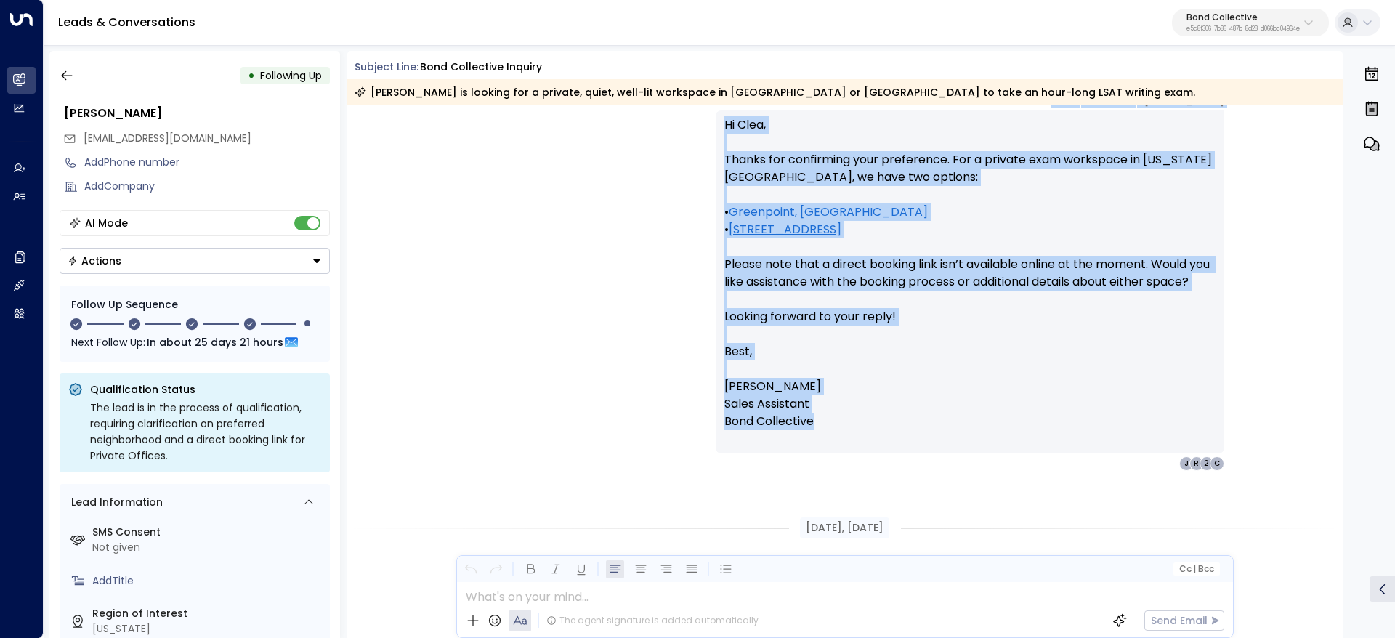
drag, startPoint x: 474, startPoint y: 352, endPoint x: 834, endPoint y: 431, distance: 368.8
copy div "[PERSON_NAME] • 03:41 PM • Email Thanks for getting back to me! My preferred lo…"
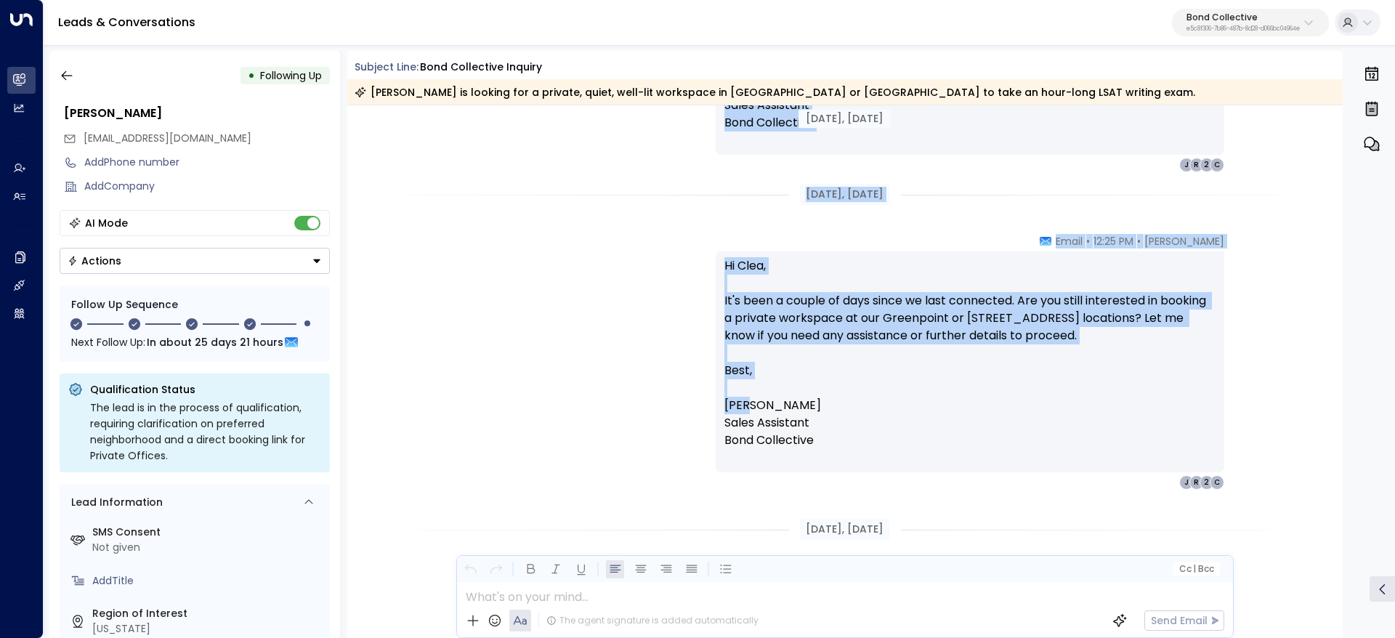
scroll to position [1308, 0]
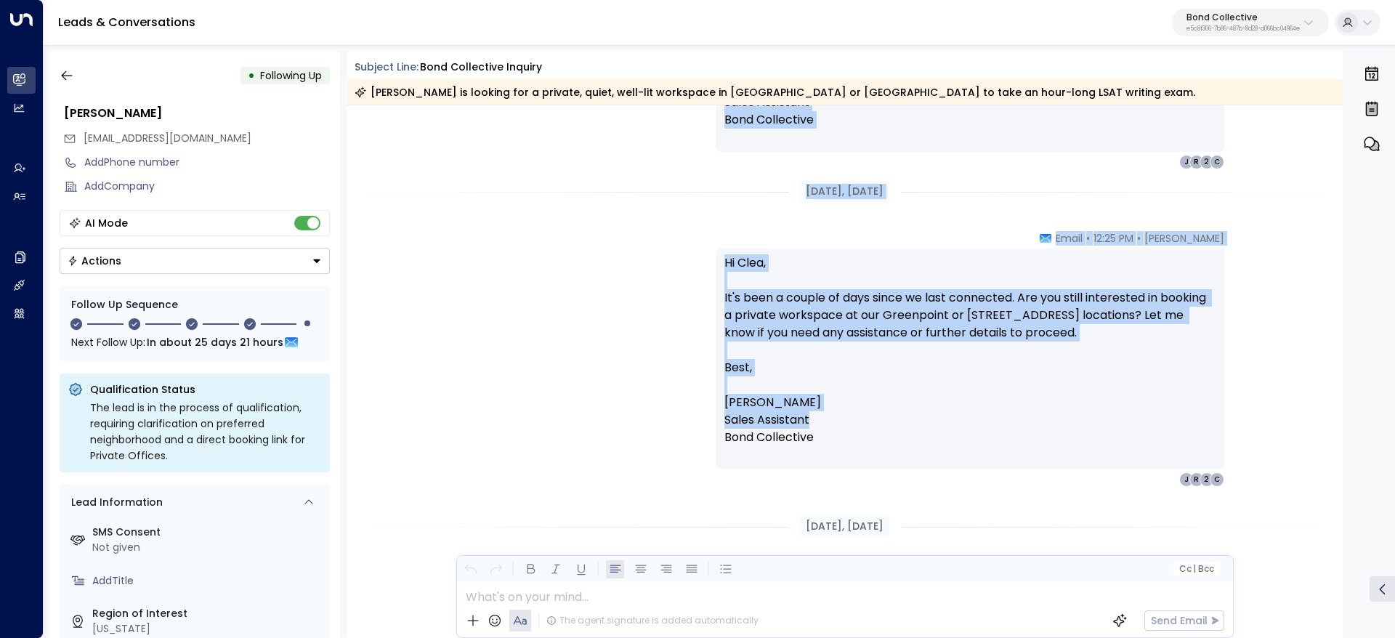
drag, startPoint x: 784, startPoint y: 195, endPoint x: 930, endPoint y: 428, distance: 274.6
click at [930, 428] on div "[DATE], [DATE] [DATE], [DATE] [PERSON_NAME] • 03:41 PM • Email Hi Clea, Just ch…" at bounding box center [845, 76] width 996 height 2557
copy div "[DATE], [DATE] [PERSON_NAME] • 03:41 PM • Email Hi Clea, Just checking in to se…"
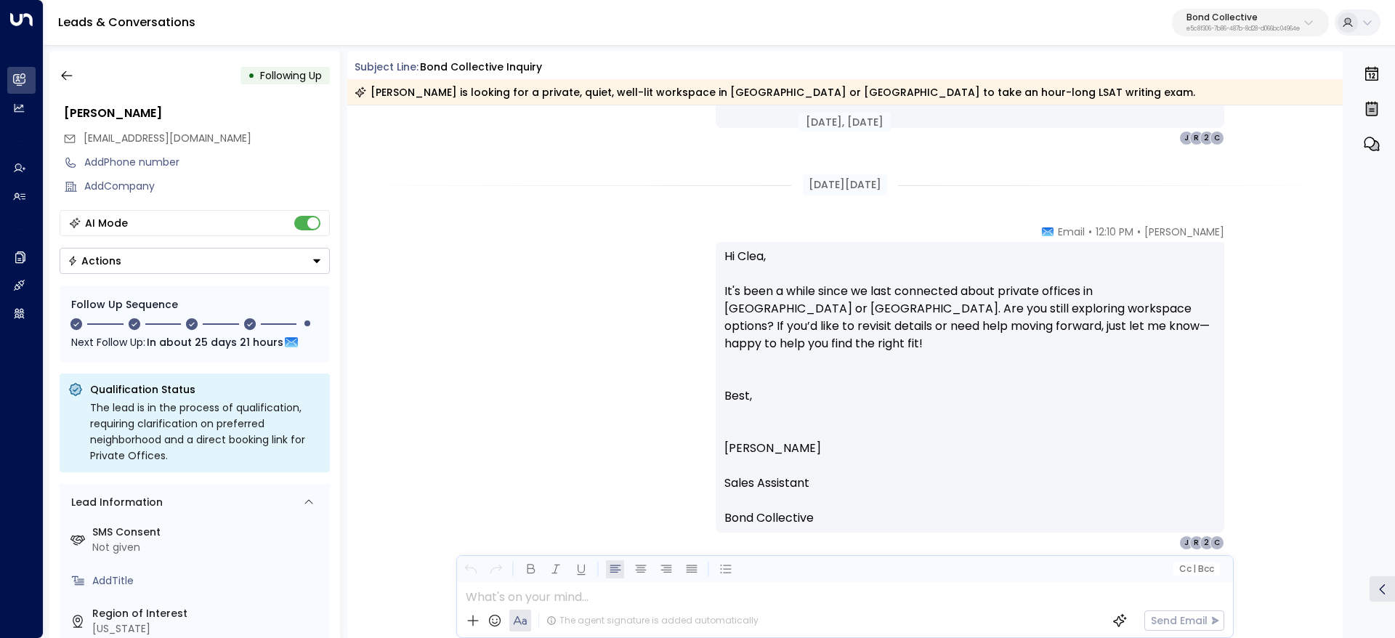
scroll to position [2024, 0]
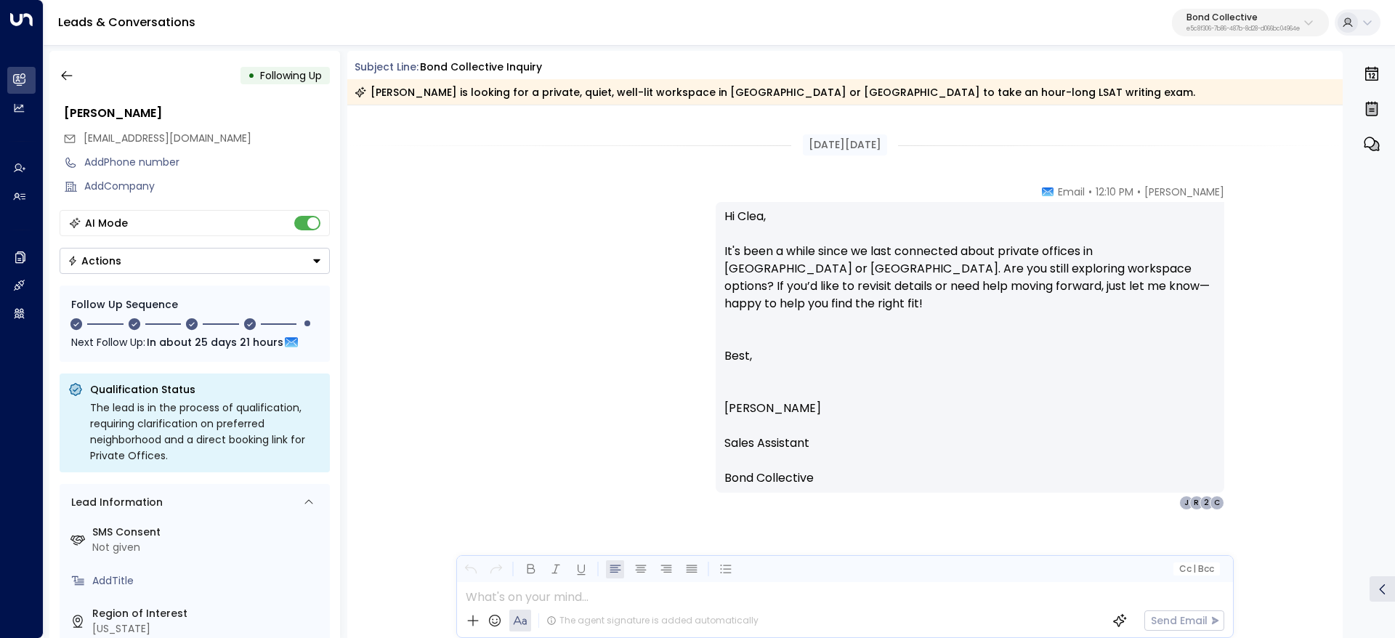
drag, startPoint x: 785, startPoint y: 308, endPoint x: 952, endPoint y: 475, distance: 236.3
copy div "[DATE], [DATE] [PERSON_NAME] • 12:25 PM • Email Hi Clea, I wanted to follow up …"
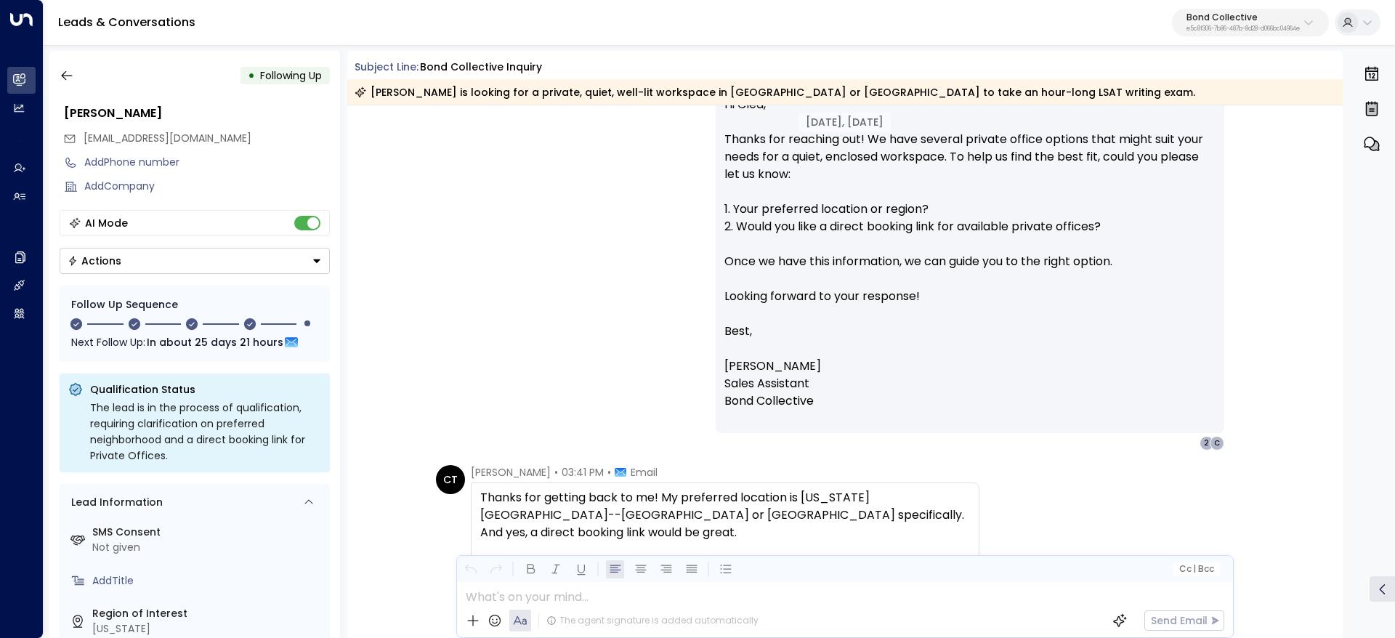
scroll to position [0, 0]
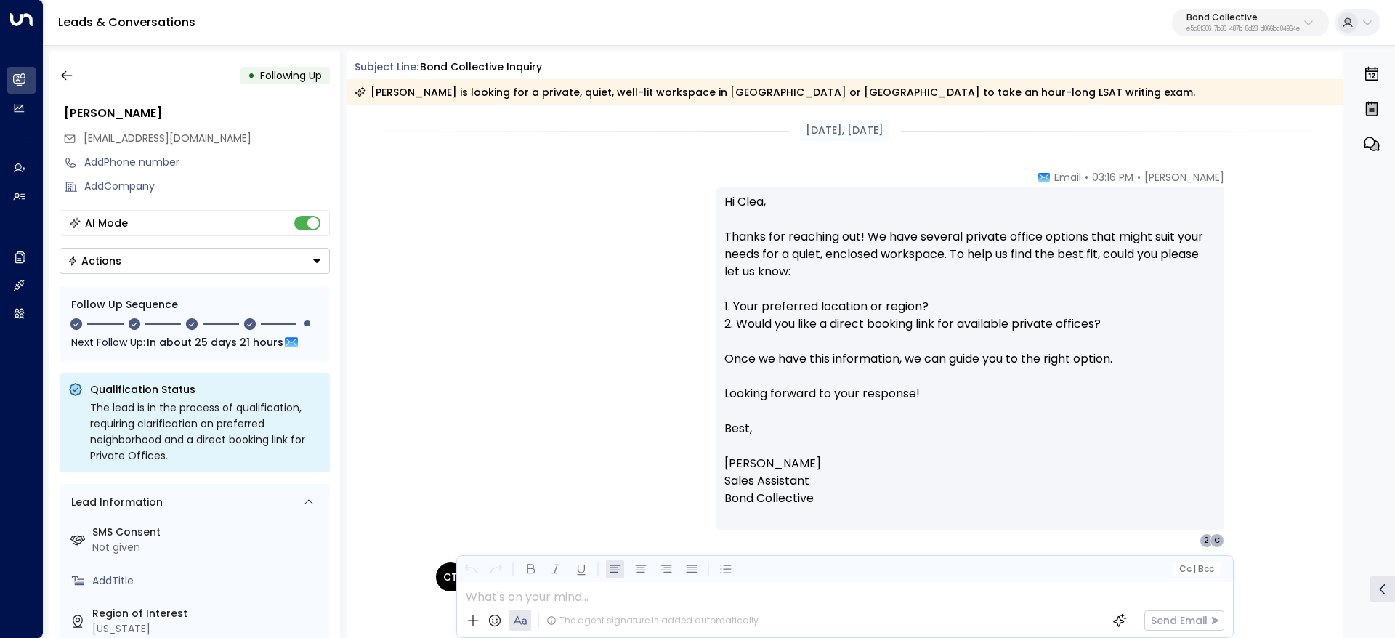
drag, startPoint x: 711, startPoint y: 343, endPoint x: 1024, endPoint y: 324, distance: 313.0
click at [808, 326] on div "[PERSON_NAME] • 03:16 PM • Email Hi Clea, Thanks for reaching out! We have seve…" at bounding box center [845, 359] width 828 height 378
click at [865, 304] on p "Hi Clea, Thanks for reaching out! We have several private office options that m…" at bounding box center [969, 358] width 491 height 331
drag, startPoint x: 764, startPoint y: 333, endPoint x: 1181, endPoint y: 344, distance: 417.2
click at [1021, 340] on p "Hi Clea, Thanks for reaching out! We have several private office options that m…" at bounding box center [969, 358] width 491 height 331
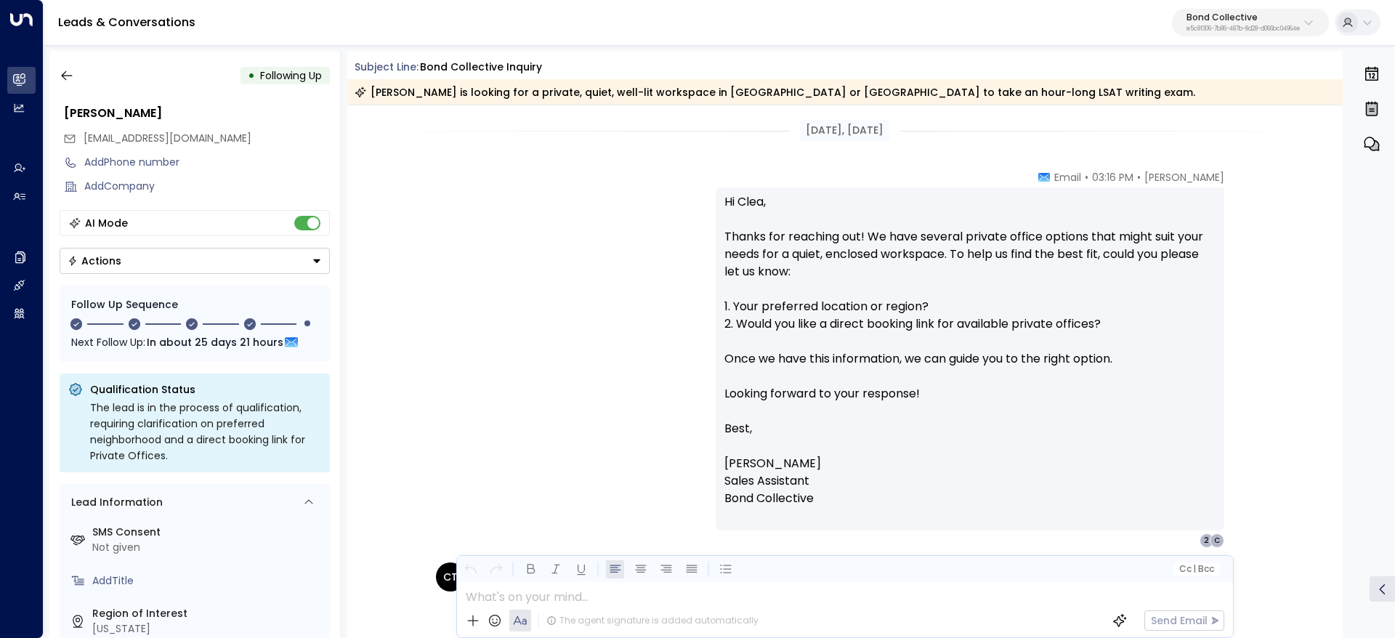
click at [1181, 344] on p "Hi Clea, Thanks for reaching out! We have several private office options that m…" at bounding box center [969, 358] width 491 height 331
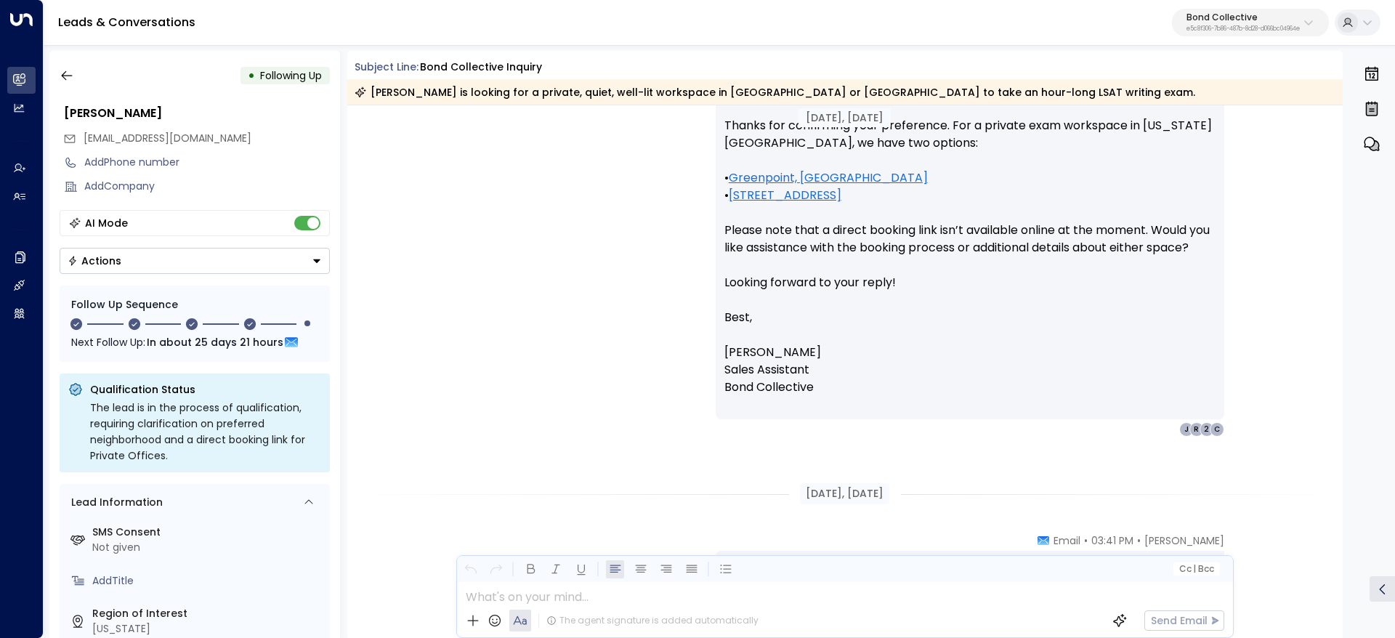
scroll to position [654, 0]
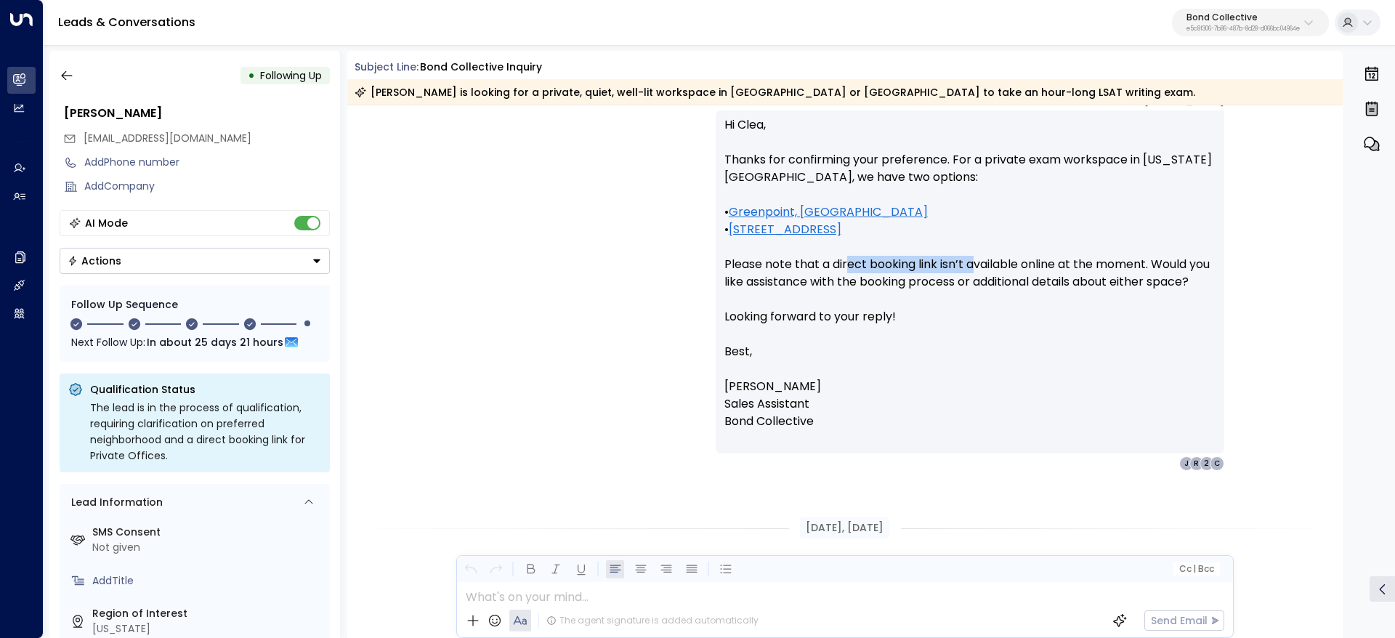
drag, startPoint x: 849, startPoint y: 260, endPoint x: 1114, endPoint y: 265, distance: 265.2
click at [1058, 262] on p "Hi Clea, Thanks for confirming your preference. For a private exam workspace in…" at bounding box center [969, 281] width 491 height 331
click at [1114, 265] on p "Hi Clea, Thanks for confirming your preference. For a private exam workspace in…" at bounding box center [969, 281] width 491 height 331
drag, startPoint x: 913, startPoint y: 268, endPoint x: 1064, endPoint y: 268, distance: 150.4
click at [1022, 264] on p "Hi Clea, Thanks for confirming your preference. For a private exam workspace in…" at bounding box center [969, 281] width 491 height 331
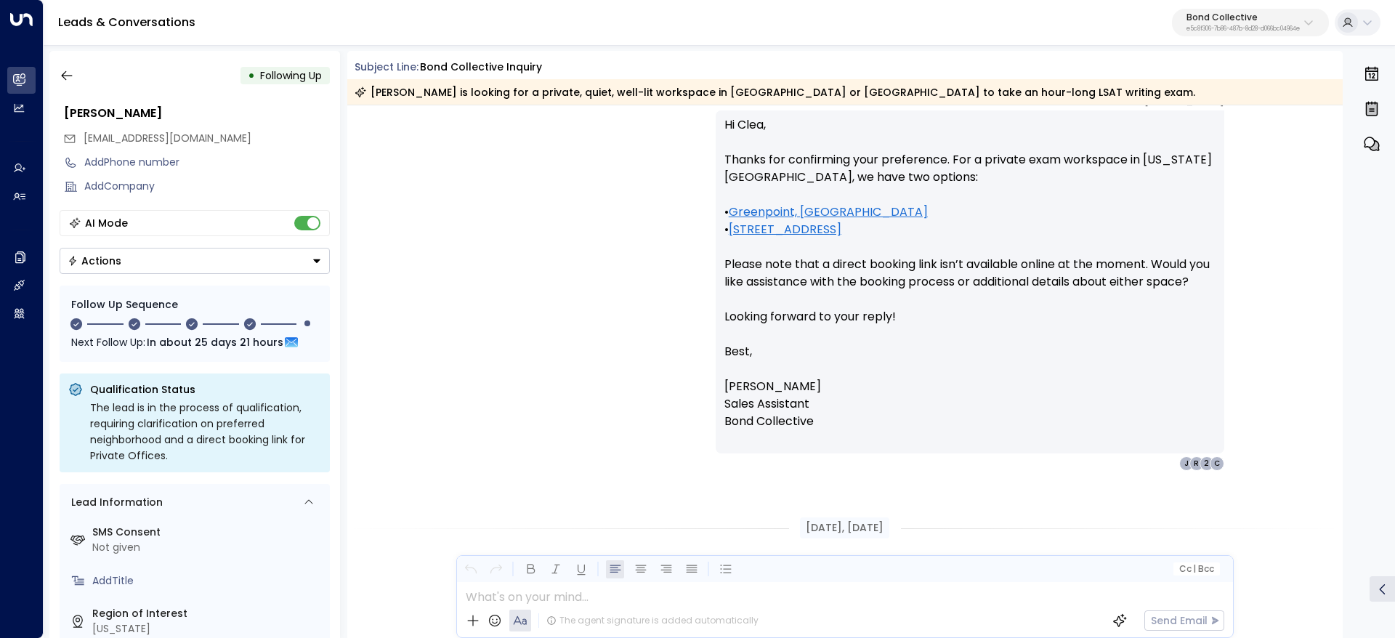
click at [1064, 268] on p "Hi Clea, Thanks for confirming your preference. For a private exam workspace in…" at bounding box center [969, 281] width 491 height 331
drag, startPoint x: 971, startPoint y: 265, endPoint x: 1138, endPoint y: 270, distance: 167.2
click at [1099, 265] on p "Hi Clea, Thanks for confirming your preference. For a private exam workspace in…" at bounding box center [969, 281] width 491 height 331
click at [1138, 270] on p "Hi Clea, Thanks for confirming your preference. For a private exam workspace in…" at bounding box center [969, 281] width 491 height 331
drag, startPoint x: 833, startPoint y: 266, endPoint x: 981, endPoint y: 262, distance: 148.3
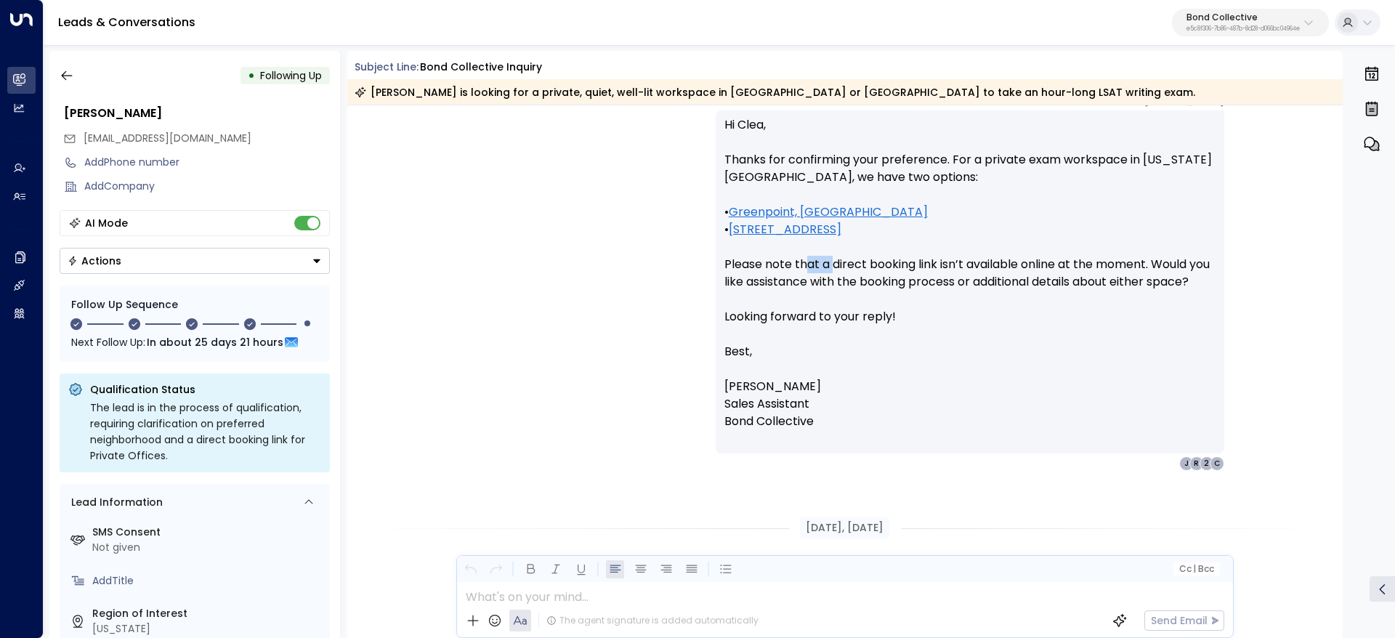
click at [956, 262] on p "Hi Clea, Thanks for confirming your preference. For a private exam workspace in…" at bounding box center [969, 281] width 491 height 331
click at [989, 262] on p "Hi Clea, Thanks for confirming your preference. For a private exam workspace in…" at bounding box center [969, 281] width 491 height 331
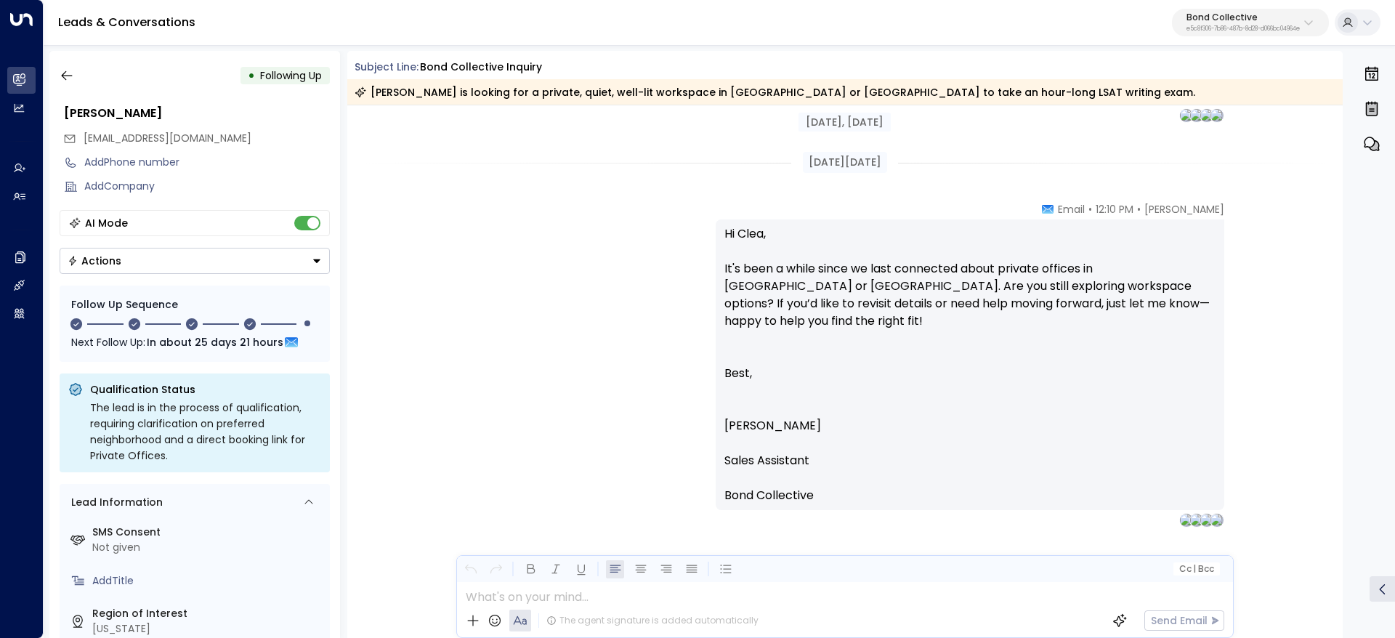
scroll to position [2024, 0]
